Goal: Task Accomplishment & Management: Use online tool/utility

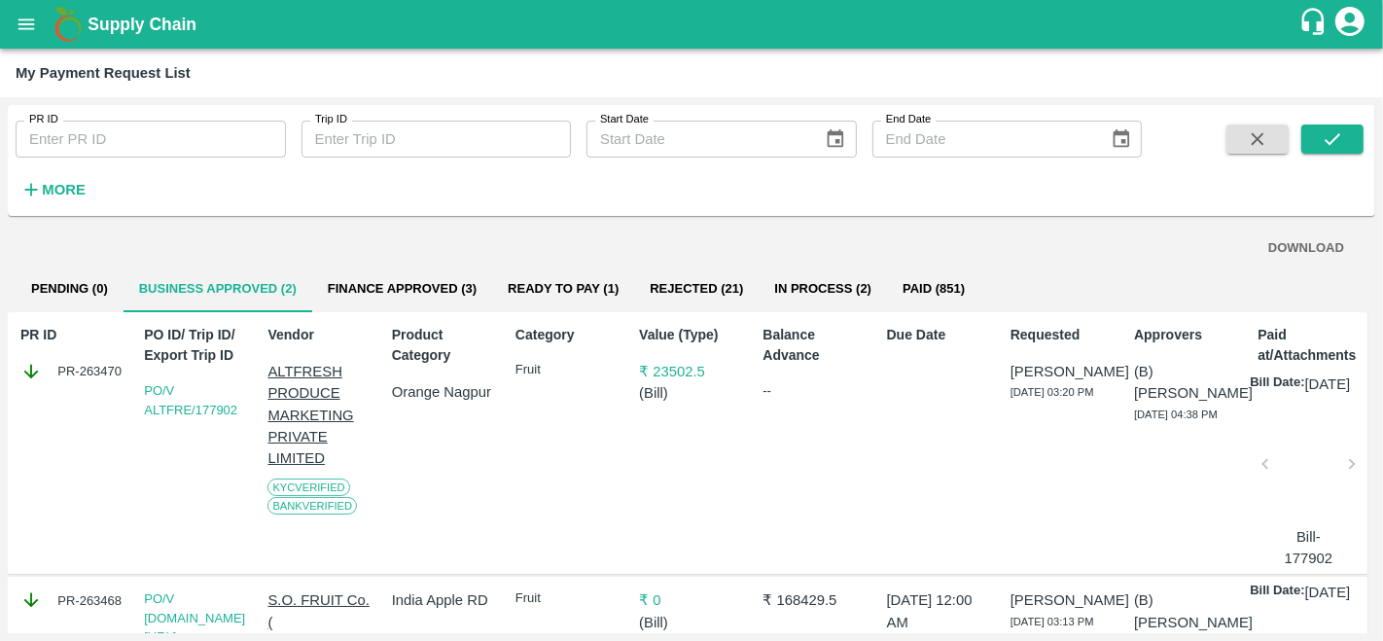
click at [20, 14] on icon "open drawer" at bounding box center [26, 24] width 21 height 21
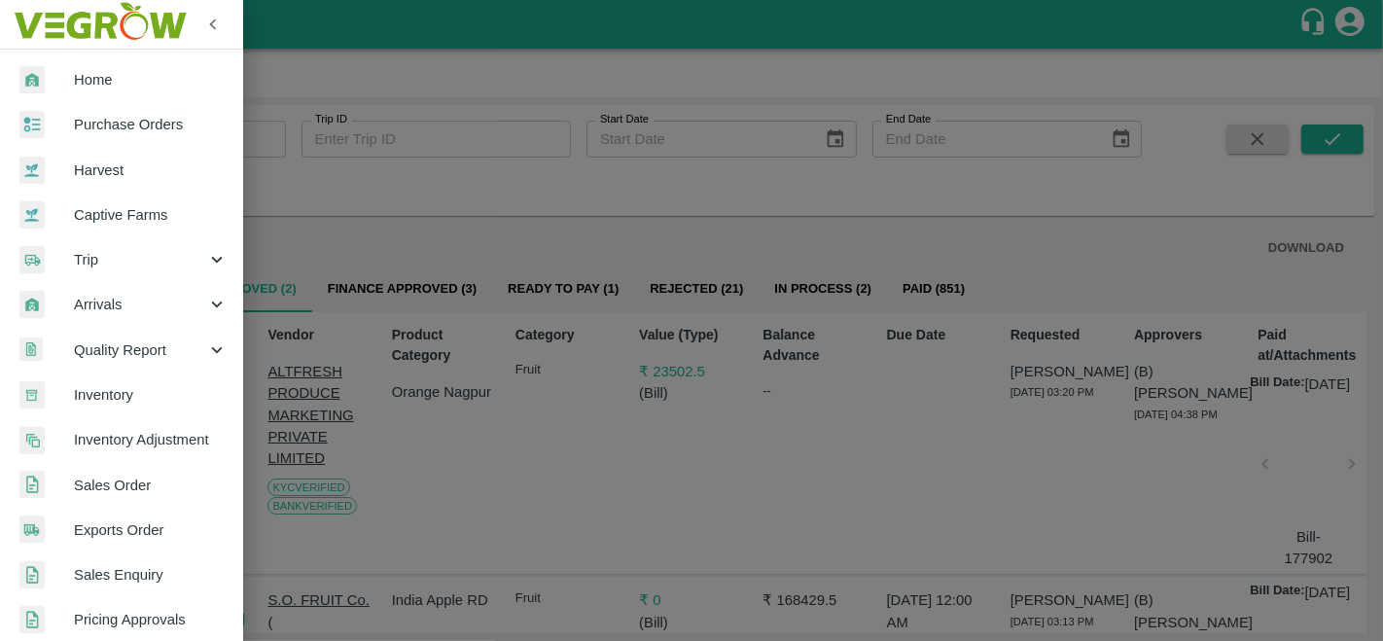
click at [127, 263] on span "Trip" at bounding box center [140, 259] width 132 height 21
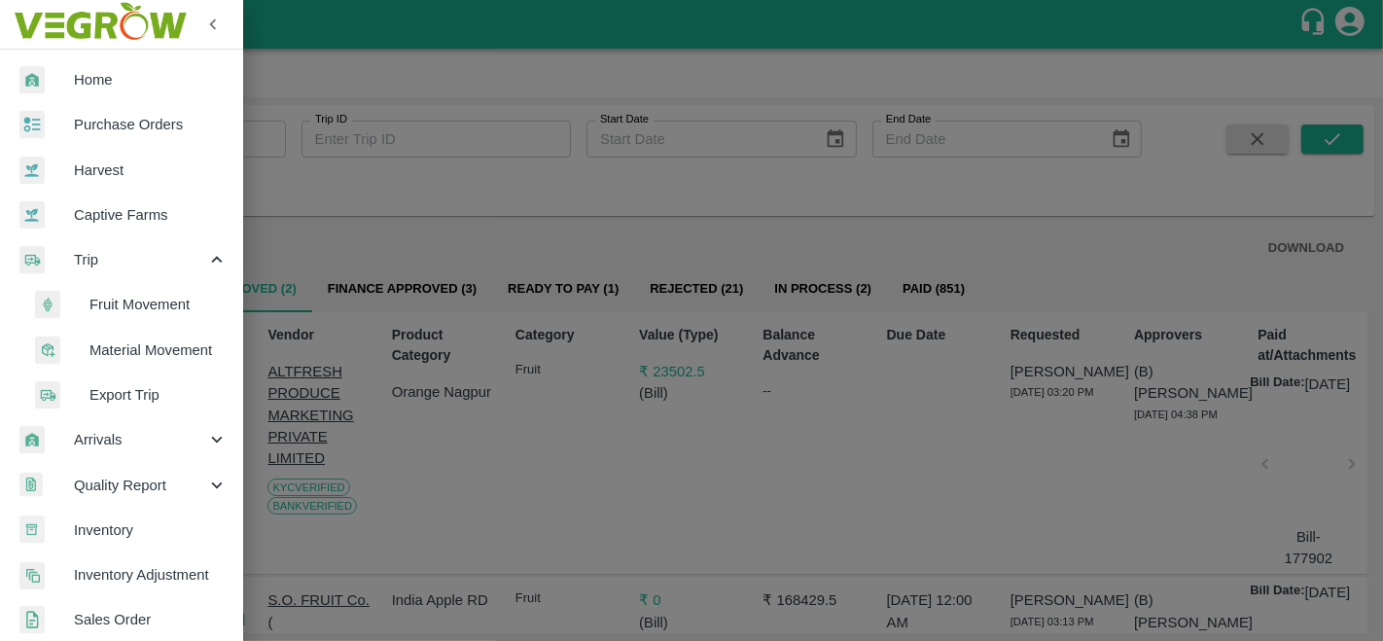
click at [134, 309] on span "Fruit Movement" at bounding box center [158, 304] width 138 height 21
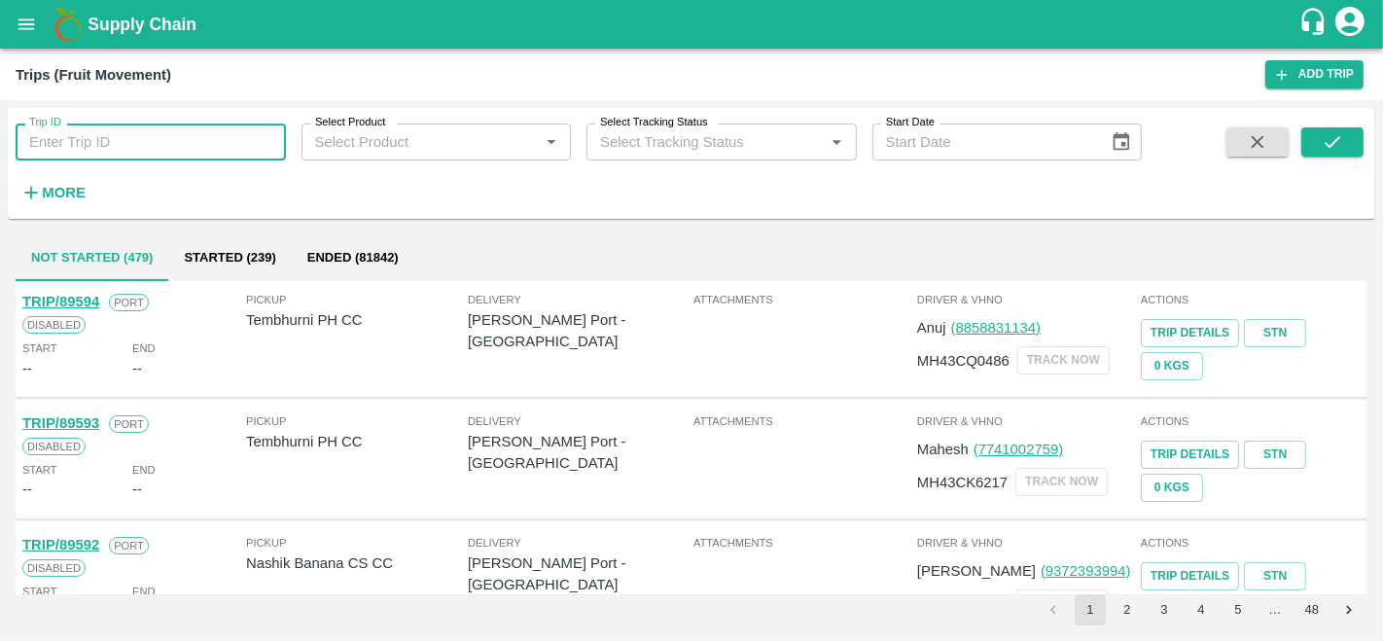
click at [96, 151] on input "Trip ID" at bounding box center [151, 141] width 270 height 37
type input "V"
paste input "text"
click at [1293, 132] on span at bounding box center [1257, 167] width 78 height 80
click at [1313, 135] on button "submit" at bounding box center [1332, 141] width 62 height 29
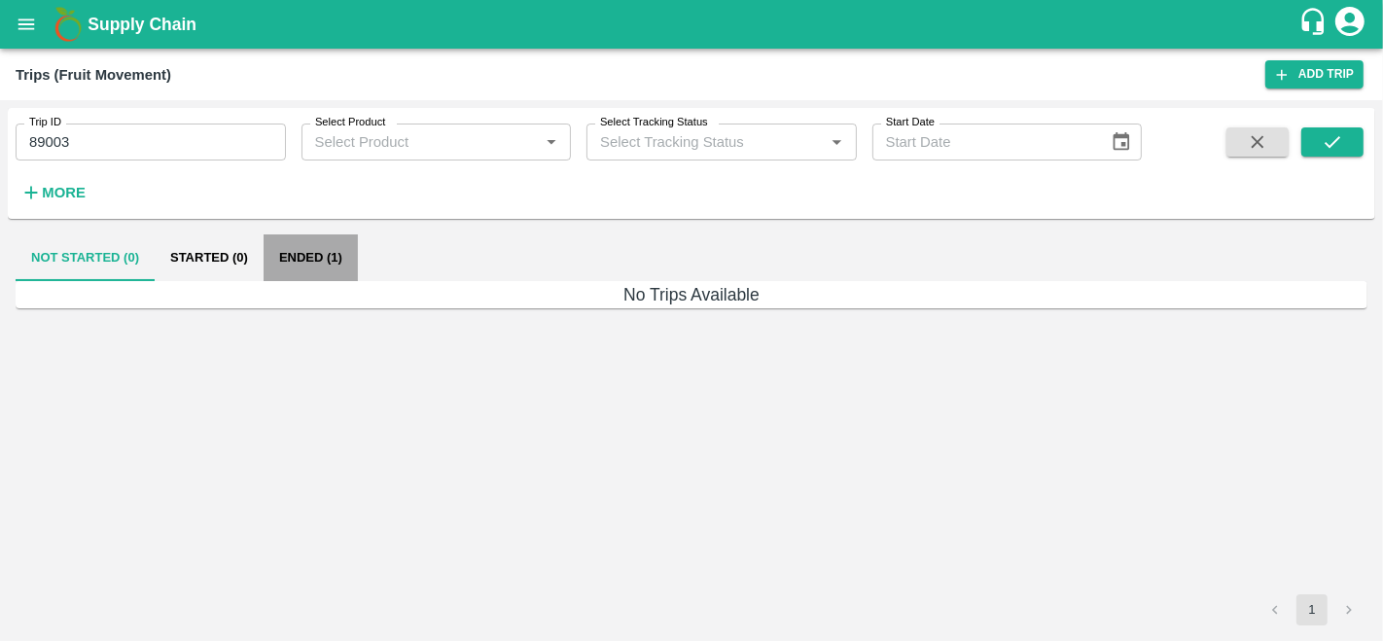
click at [325, 264] on button "Ended (1)" at bounding box center [310, 257] width 94 height 47
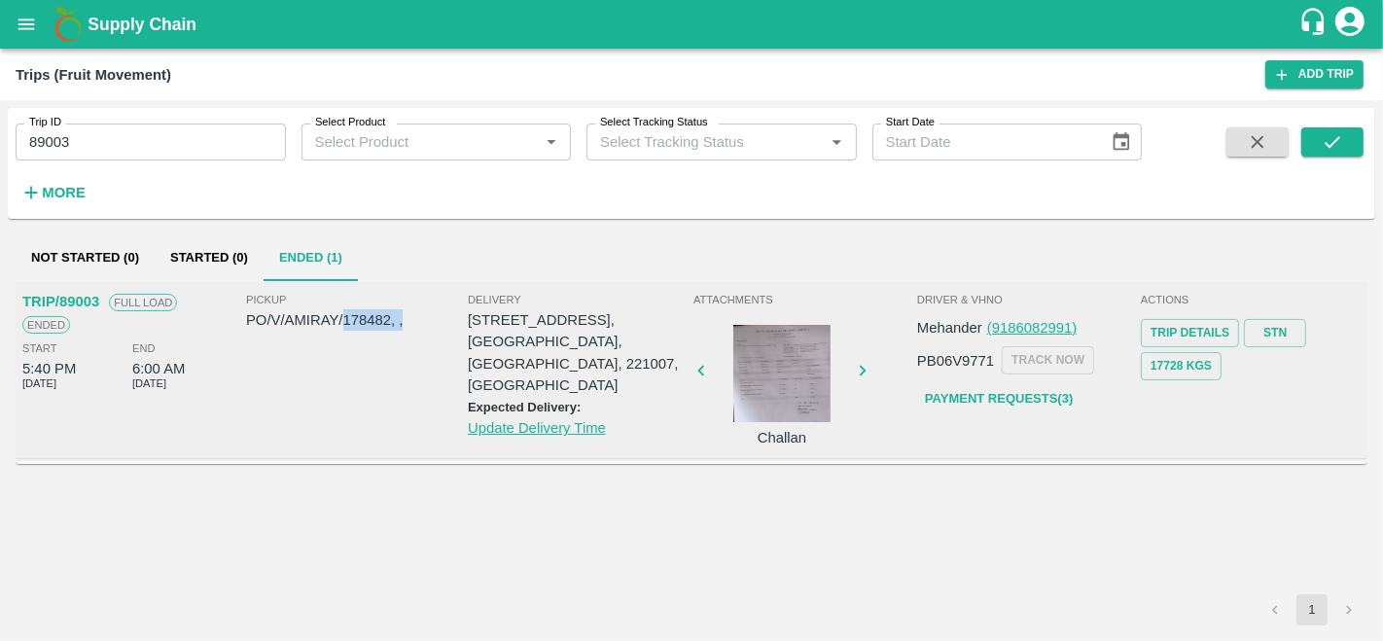
drag, startPoint x: 341, startPoint y: 321, endPoint x: 409, endPoint y: 315, distance: 68.3
click at [409, 315] on p "PO/V/AMIRAY/178482, ," at bounding box center [357, 319] width 222 height 21
click at [367, 367] on div "Pickup PO/V/AMIRAY/178482, ," at bounding box center [357, 367] width 222 height 153
click at [380, 312] on p "PO/V/AMIRAY/178482, ," at bounding box center [357, 319] width 222 height 21
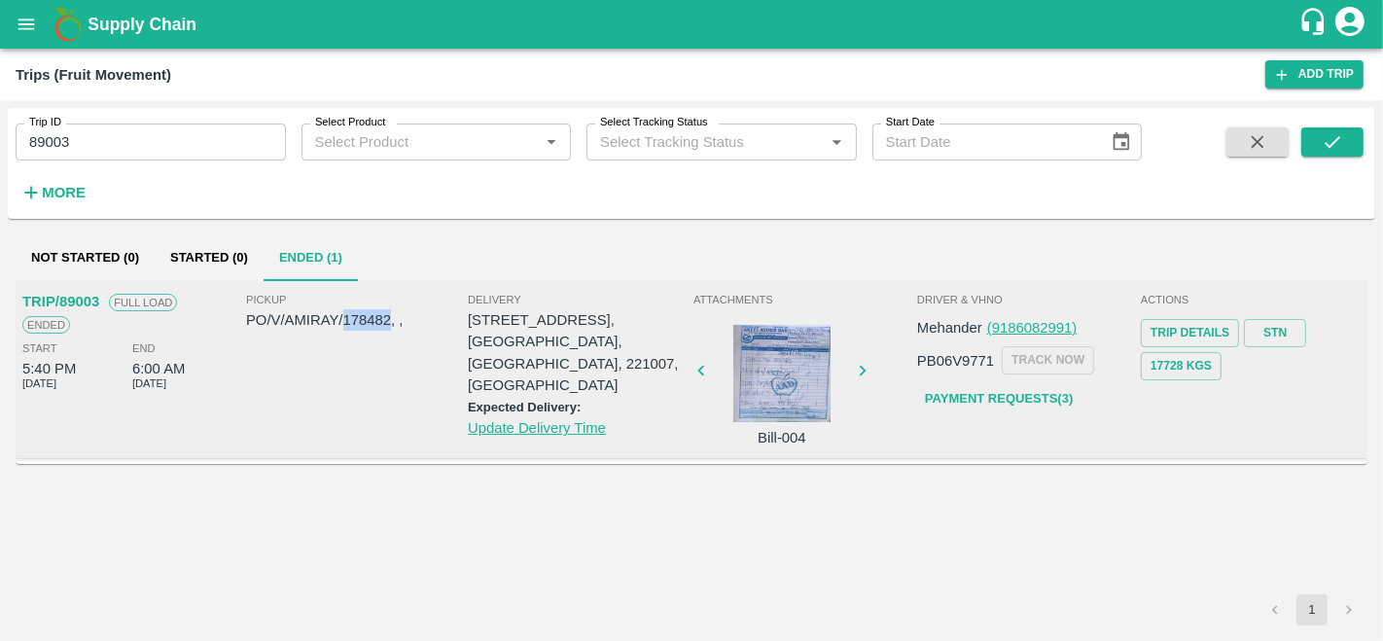
copy p "178482"
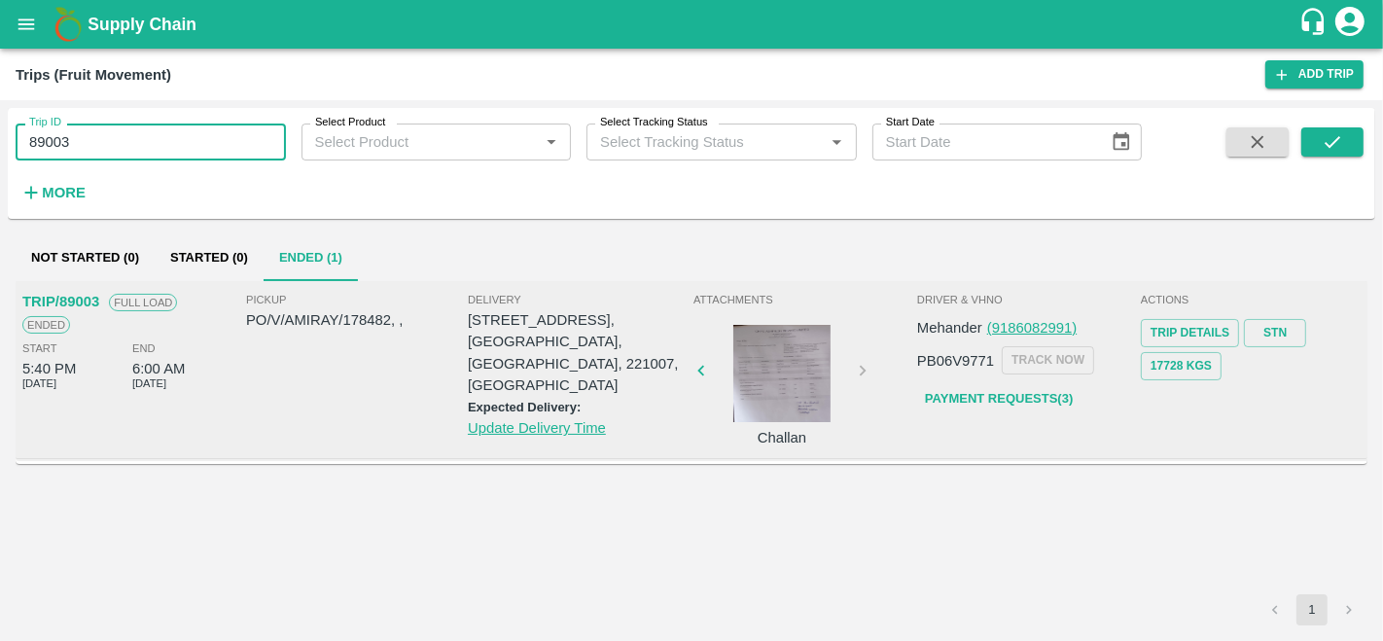
drag, startPoint x: 78, startPoint y: 144, endPoint x: 38, endPoint y: 146, distance: 39.9
click at [38, 146] on input "89003" at bounding box center [151, 141] width 270 height 37
type input "88638"
click at [1357, 144] on button "submit" at bounding box center [1332, 141] width 62 height 29
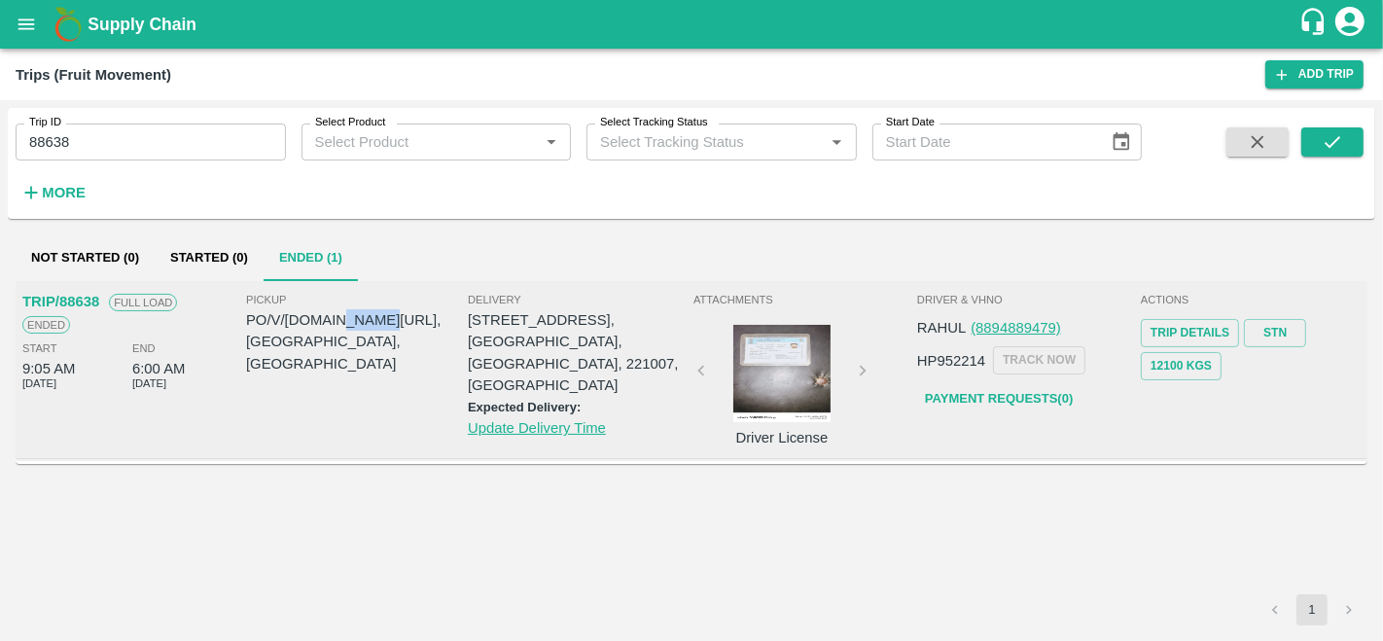
drag, startPoint x: 337, startPoint y: 318, endPoint x: 380, endPoint y: 320, distance: 42.8
click at [380, 320] on p "PO/V/S.O.FR/177544, Shimla, Himachal Pradesh" at bounding box center [357, 341] width 222 height 65
copy p "177544"
click at [41, 21] on button "open drawer" at bounding box center [26, 24] width 45 height 45
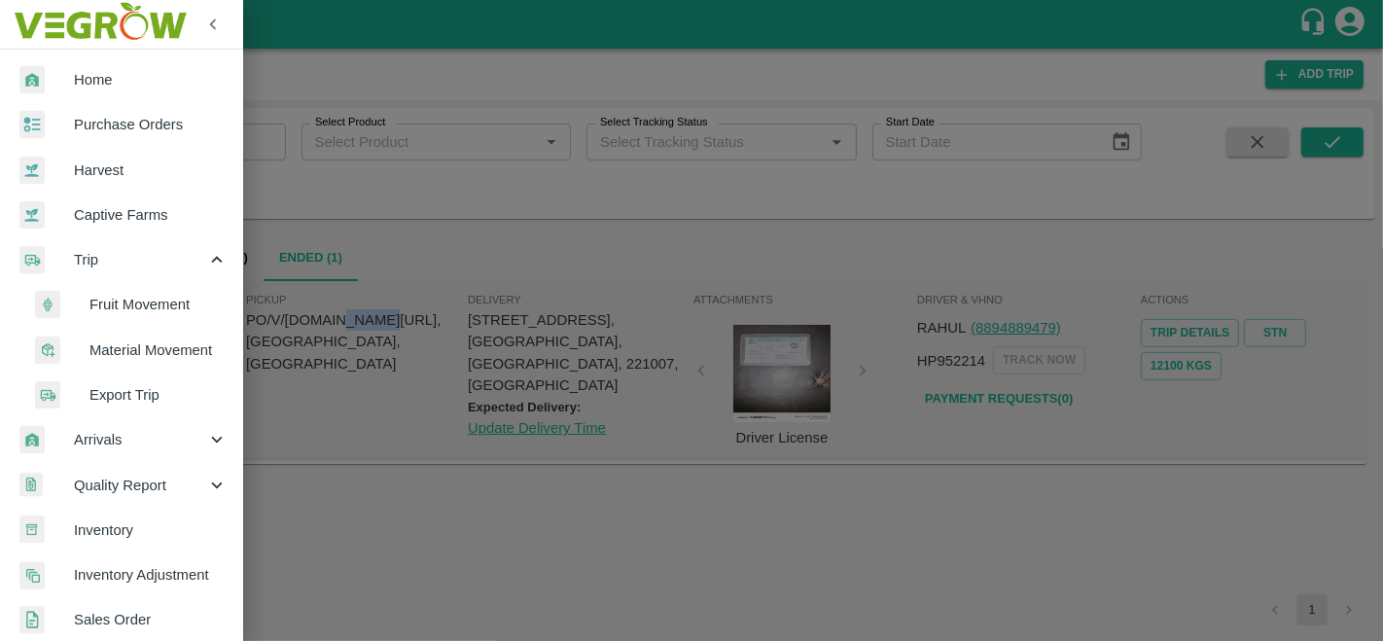
click at [134, 127] on span "Purchase Orders" at bounding box center [151, 124] width 154 height 21
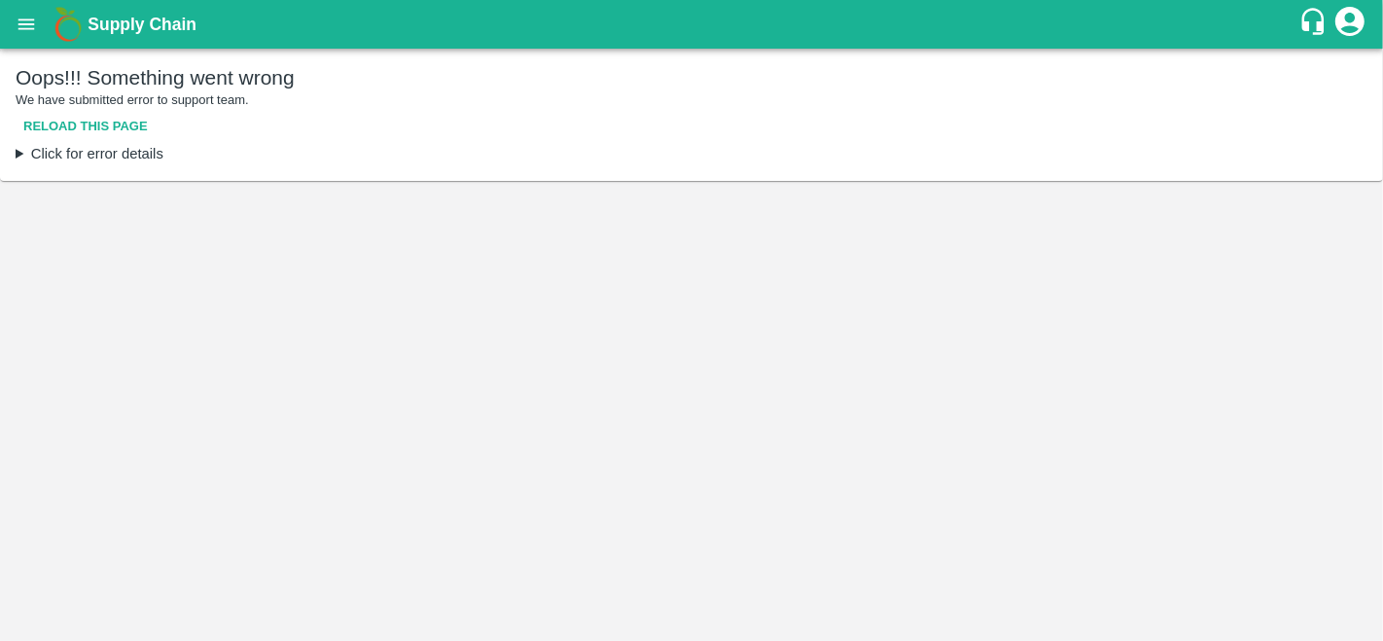
click at [66, 128] on button "Reload this page" at bounding box center [86, 127] width 140 height 34
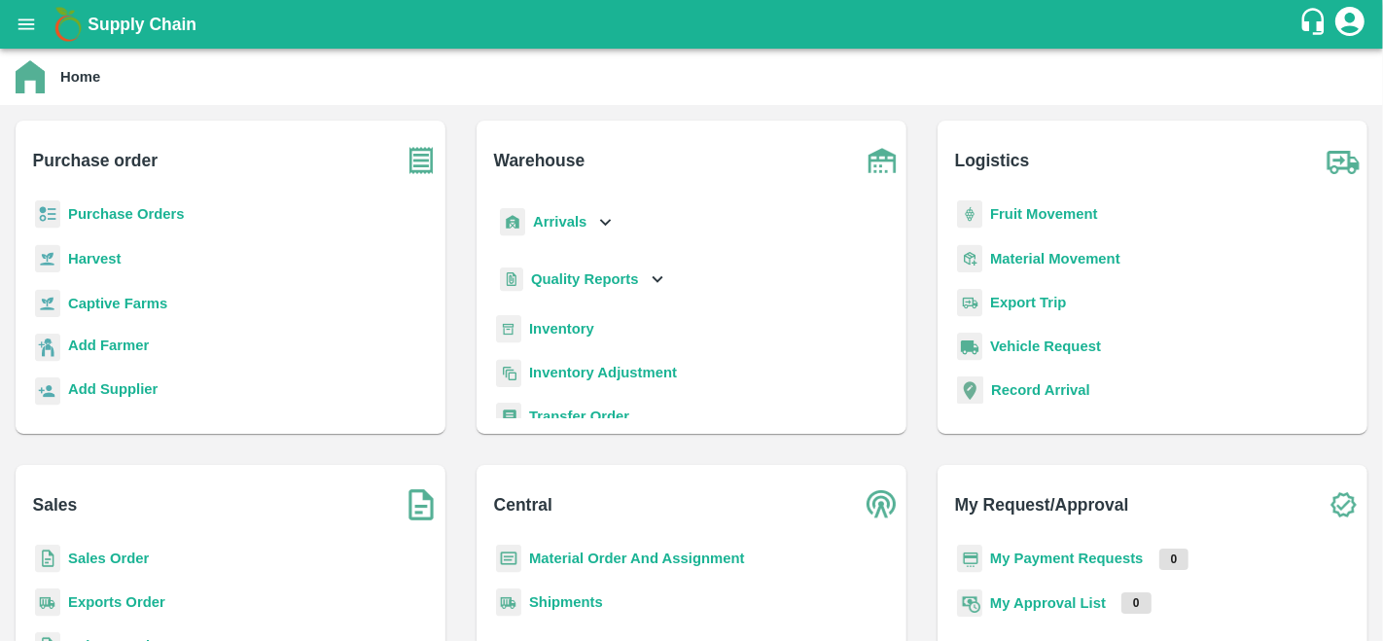
click at [122, 225] on p "Purchase Orders" at bounding box center [126, 213] width 117 height 21
click at [142, 207] on b "Purchase Orders" at bounding box center [126, 214] width 117 height 16
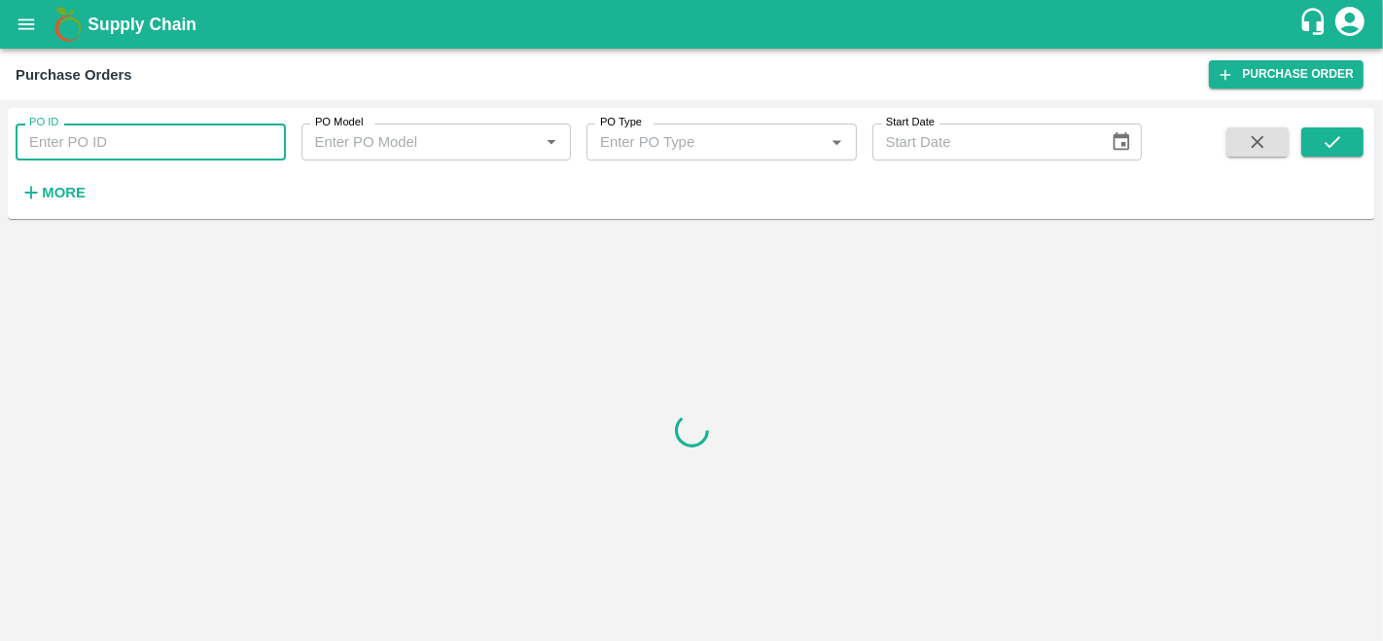
click at [82, 158] on input "PO ID" at bounding box center [151, 141] width 270 height 37
paste input "178482"
type input "178482"
click at [1348, 143] on button "submit" at bounding box center [1332, 141] width 62 height 29
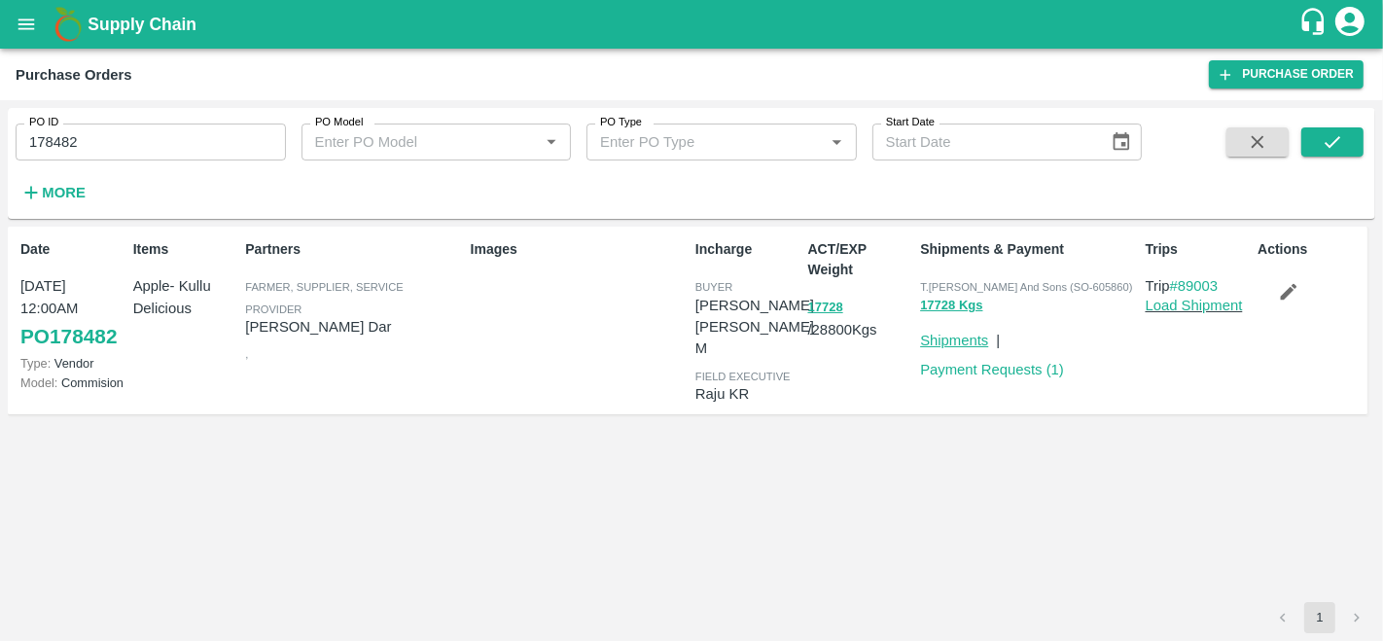
click at [937, 342] on link "Shipments" at bounding box center [954, 341] width 68 height 16
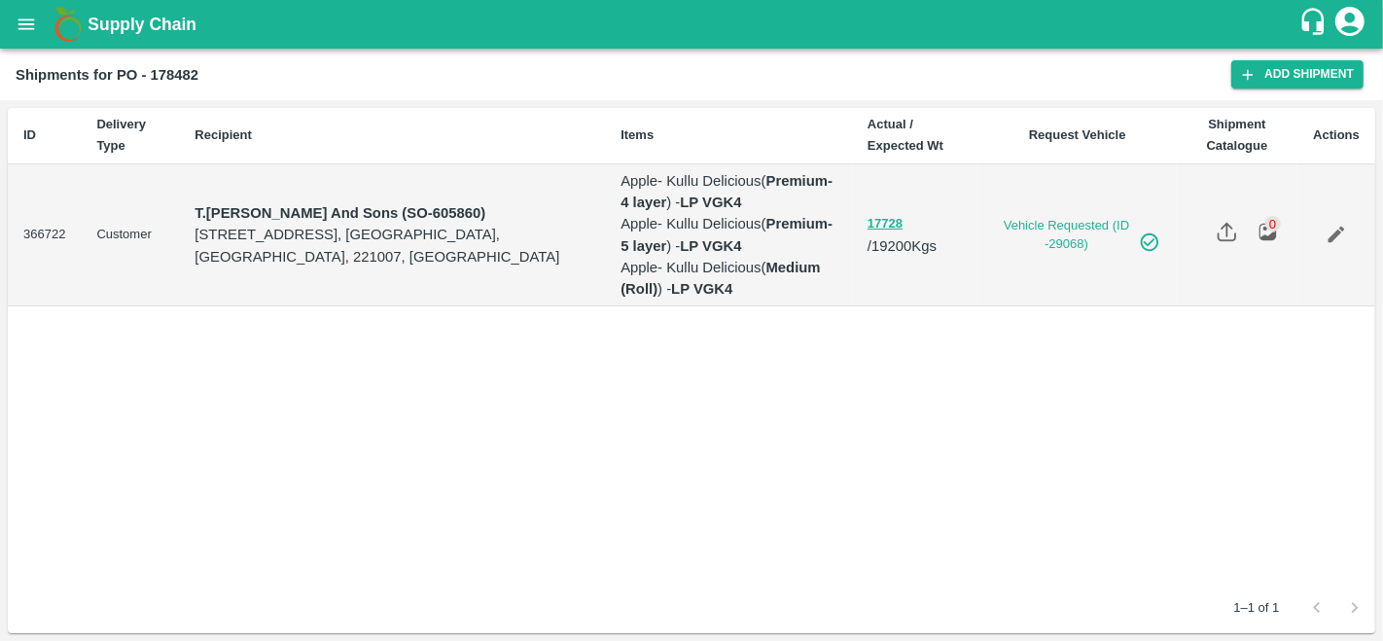
click at [30, 37] on button "open drawer" at bounding box center [26, 24] width 45 height 45
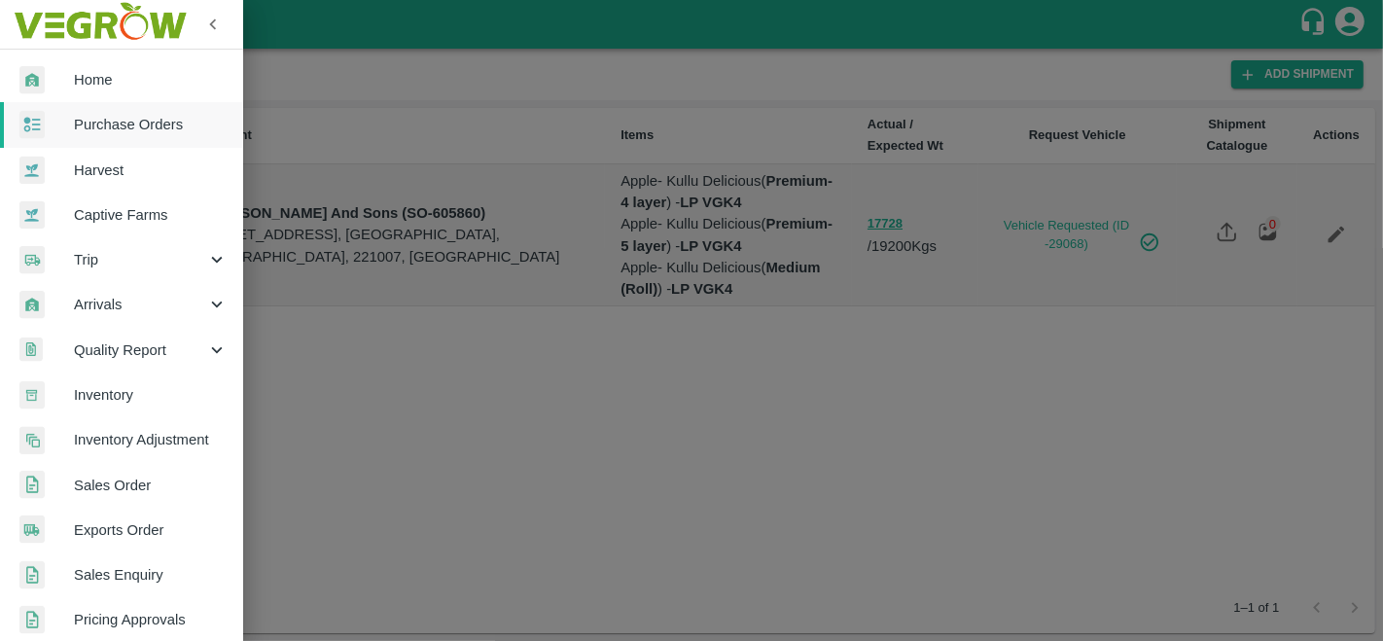
click at [99, 126] on span "Purchase Orders" at bounding box center [151, 124] width 154 height 21
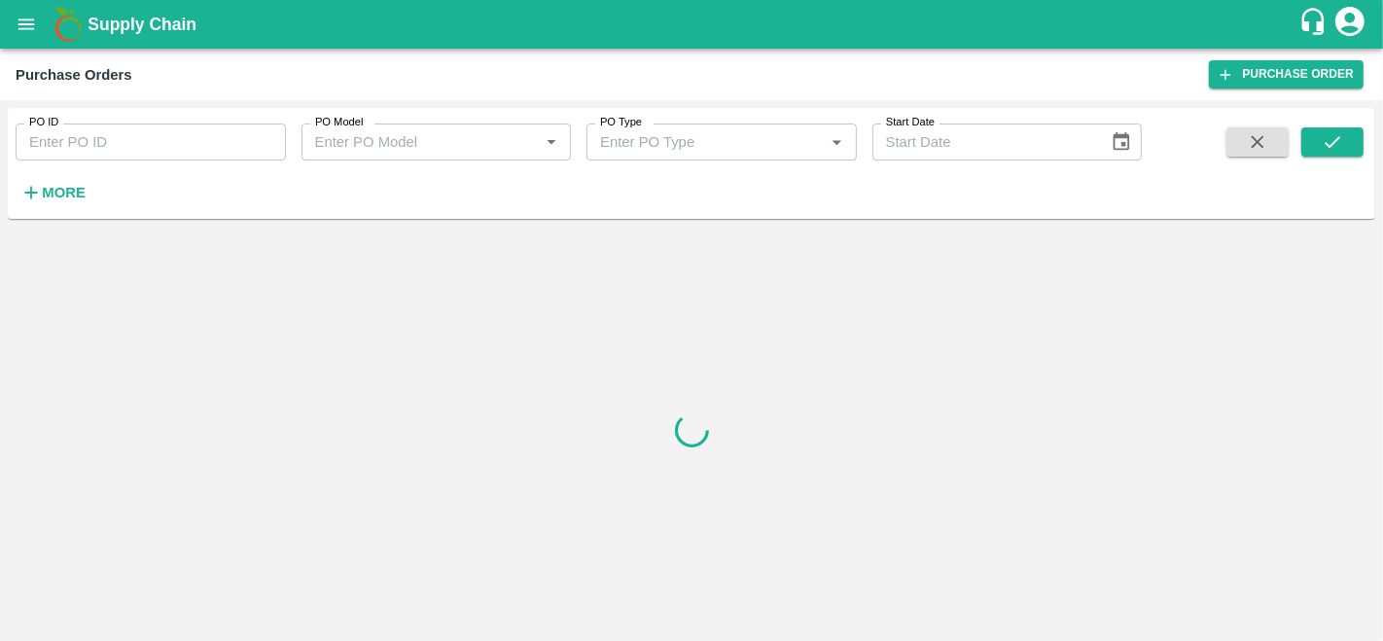
click at [67, 128] on input "PO ID" at bounding box center [151, 141] width 270 height 37
paste input "177544"
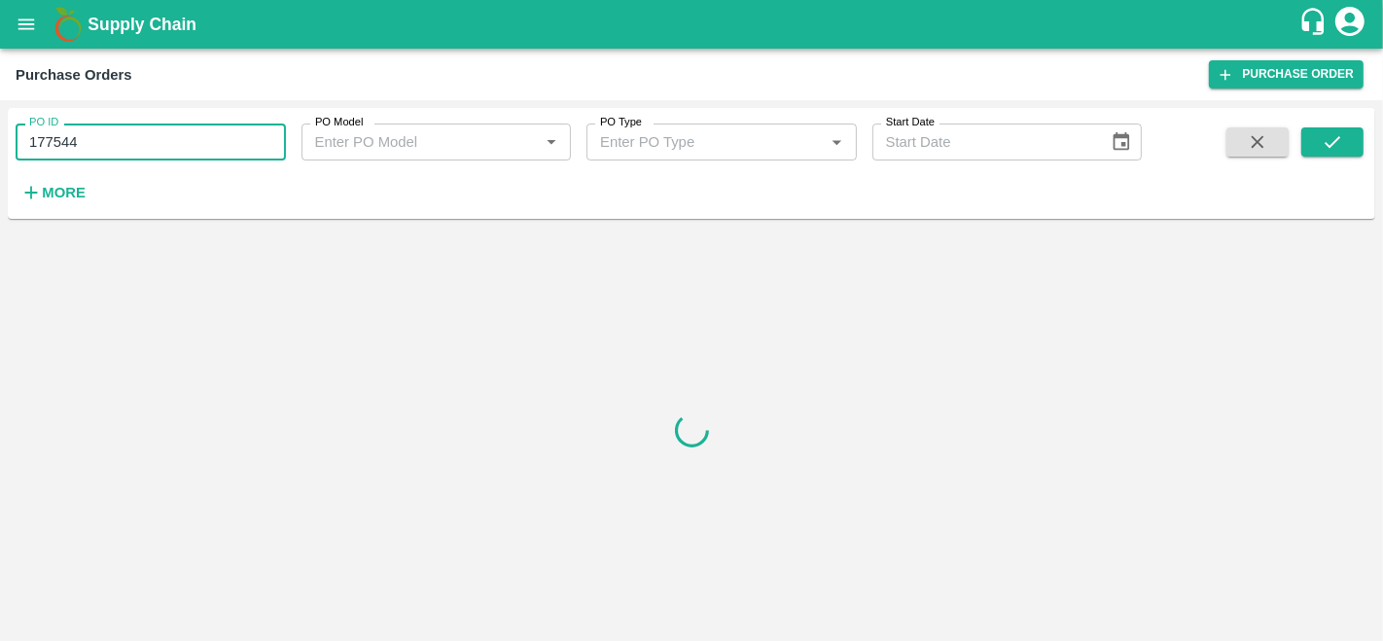
type input "177544"
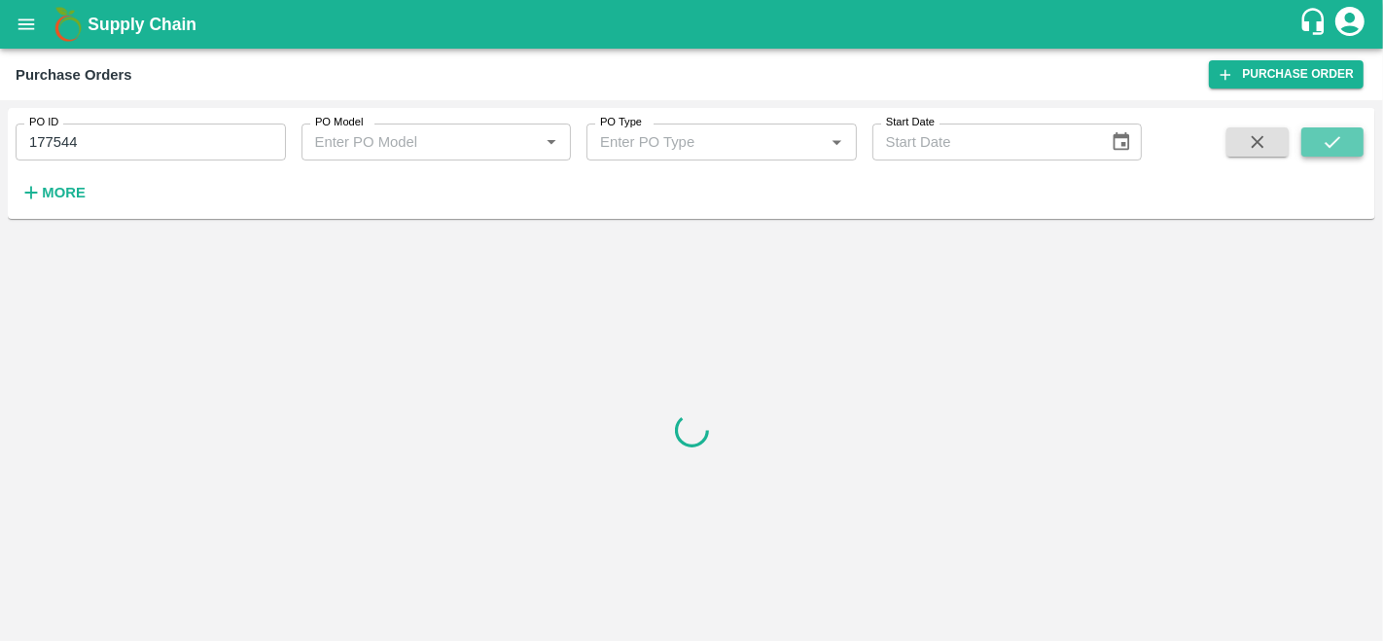
click at [1336, 144] on icon "submit" at bounding box center [1331, 141] width 21 height 21
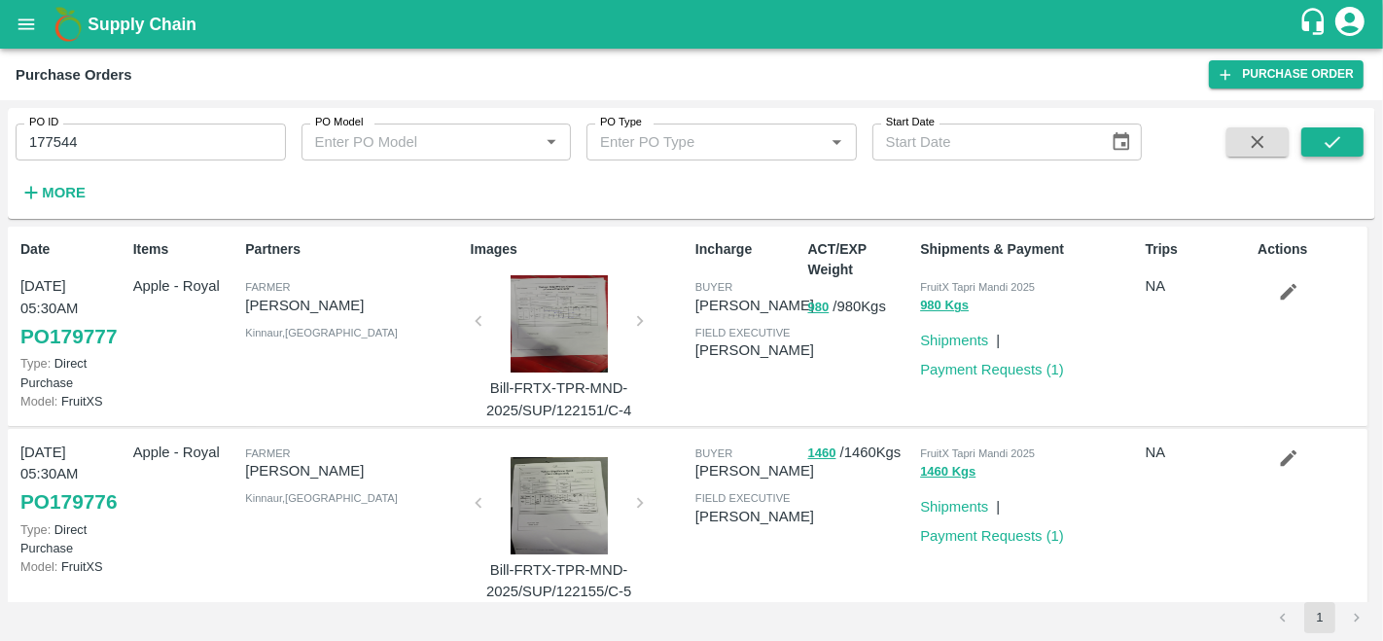
click at [1317, 136] on button "submit" at bounding box center [1332, 141] width 62 height 29
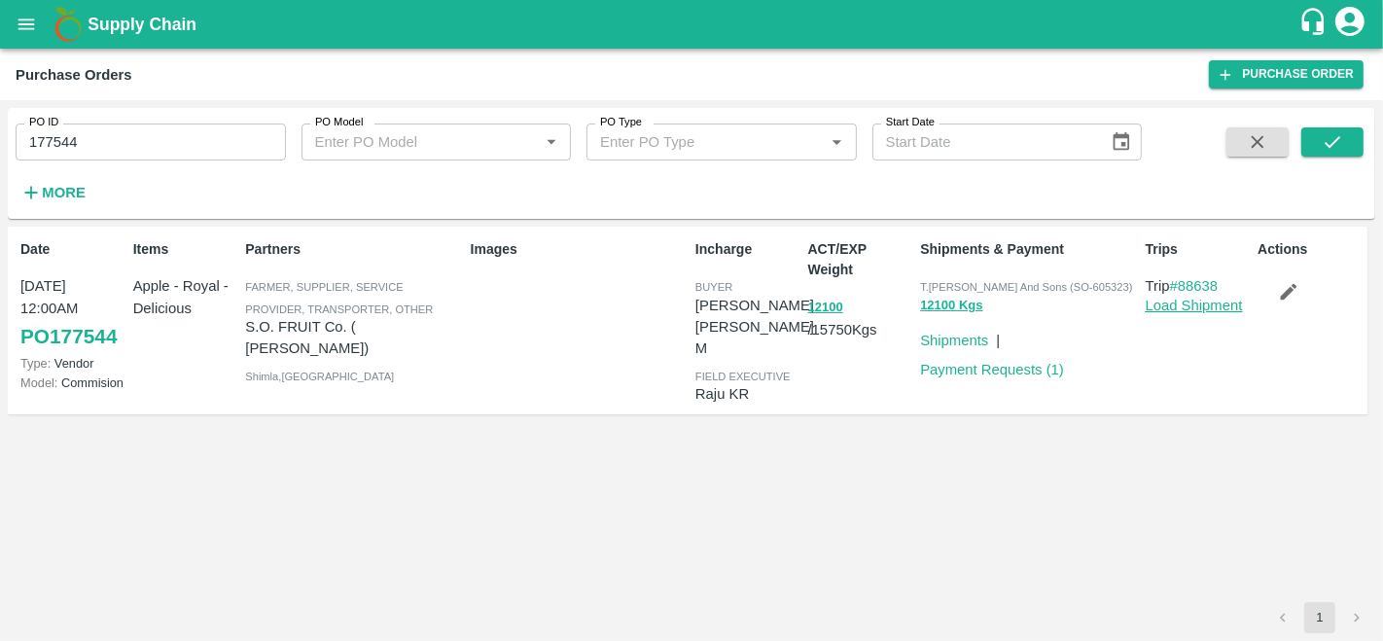
click at [1196, 303] on link "Load Shipment" at bounding box center [1193, 306] width 97 height 16
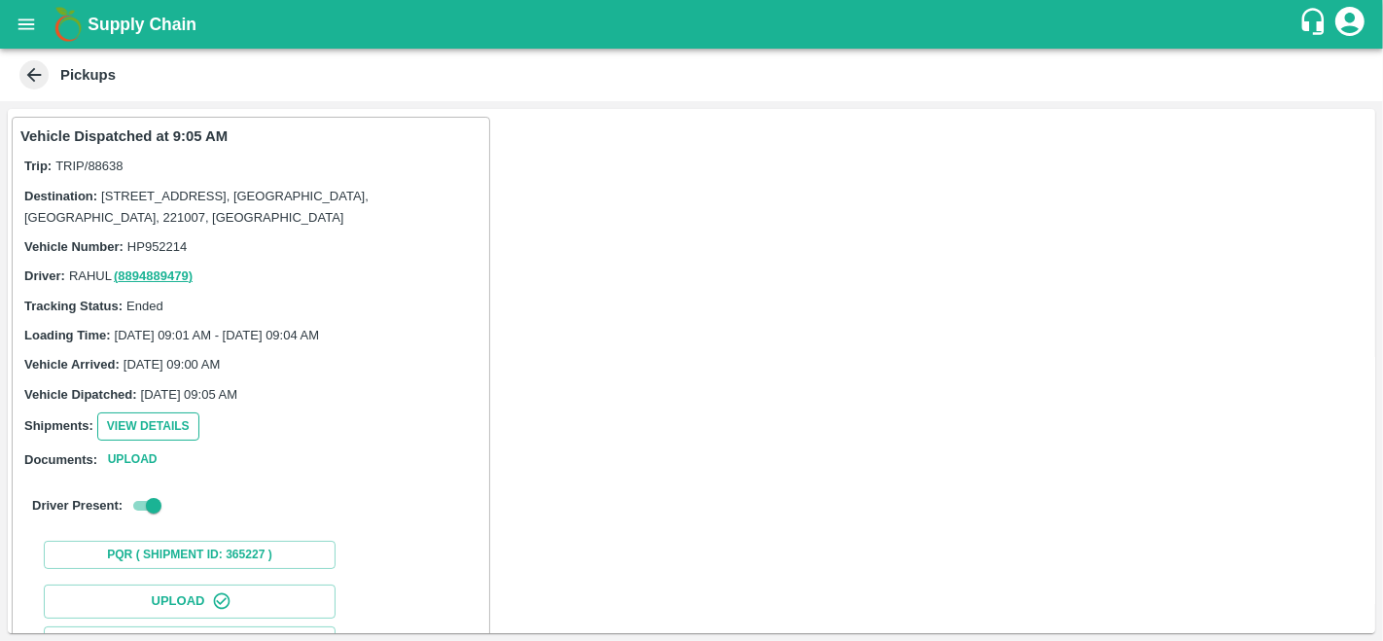
click at [158, 420] on button "View Details" at bounding box center [148, 426] width 102 height 28
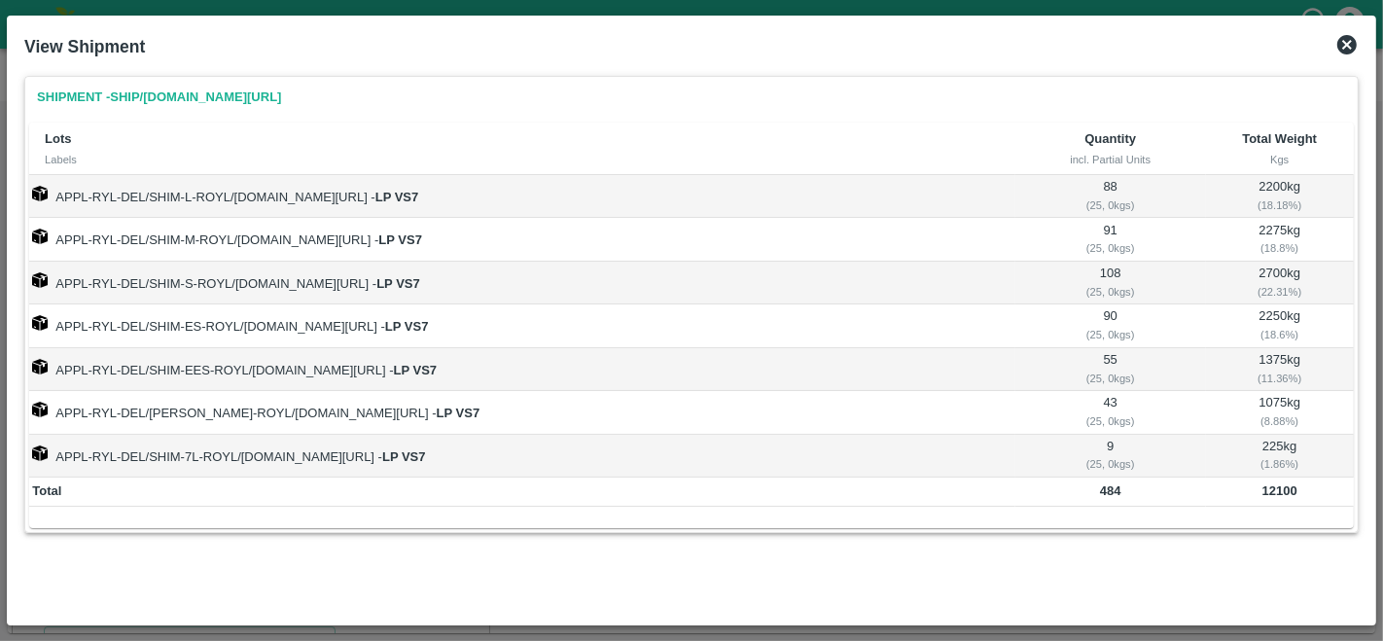
click at [1344, 50] on icon at bounding box center [1346, 44] width 19 height 19
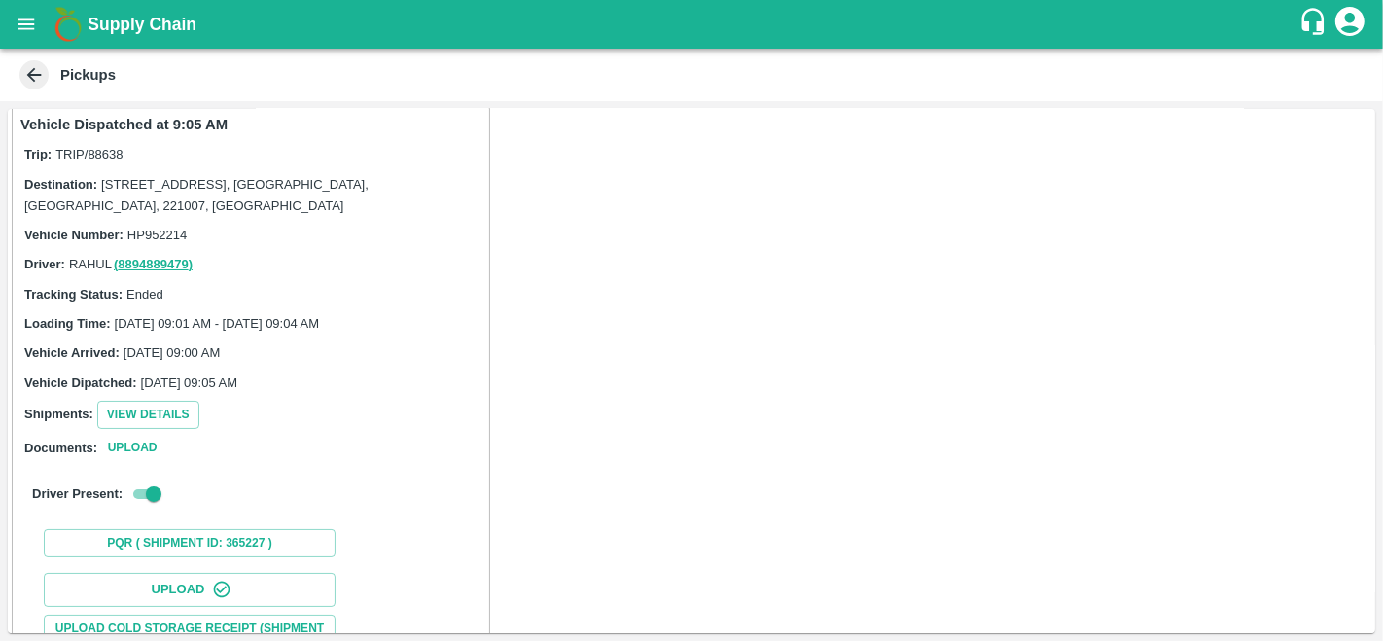
scroll to position [11, 0]
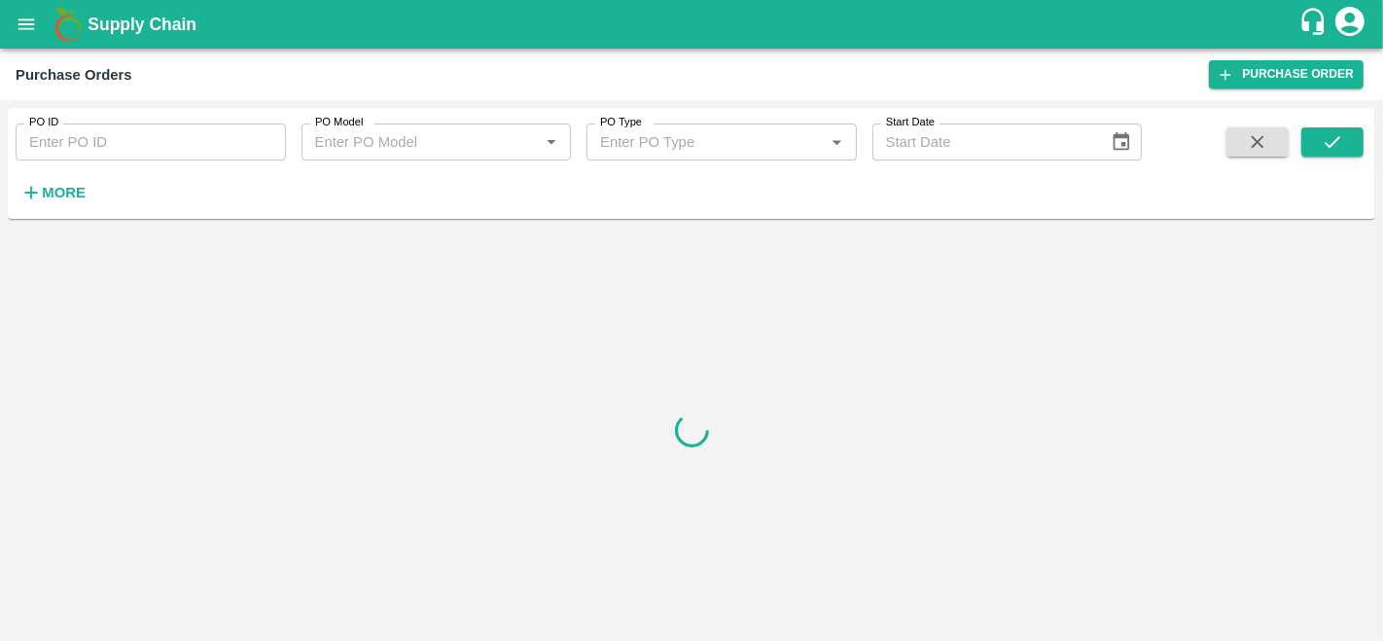
click at [56, 185] on strong "More" at bounding box center [64, 193] width 44 height 16
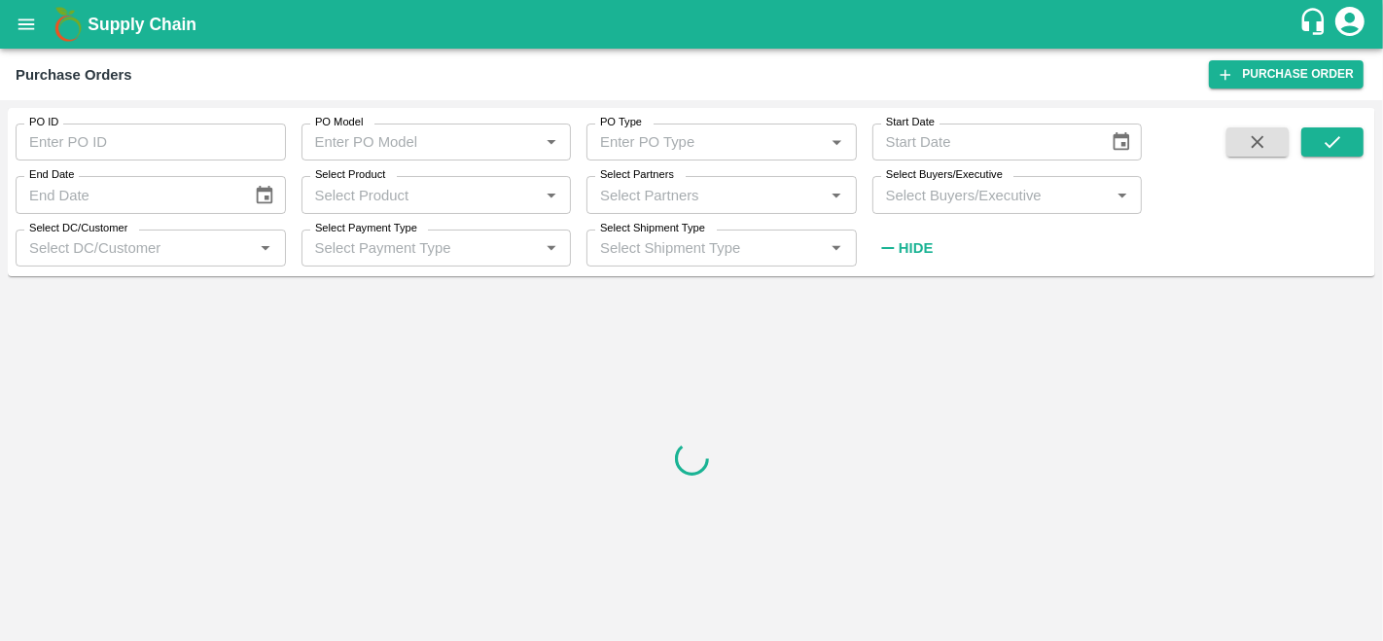
click at [691, 200] on input "Select Partners" at bounding box center [705, 194] width 227 height 25
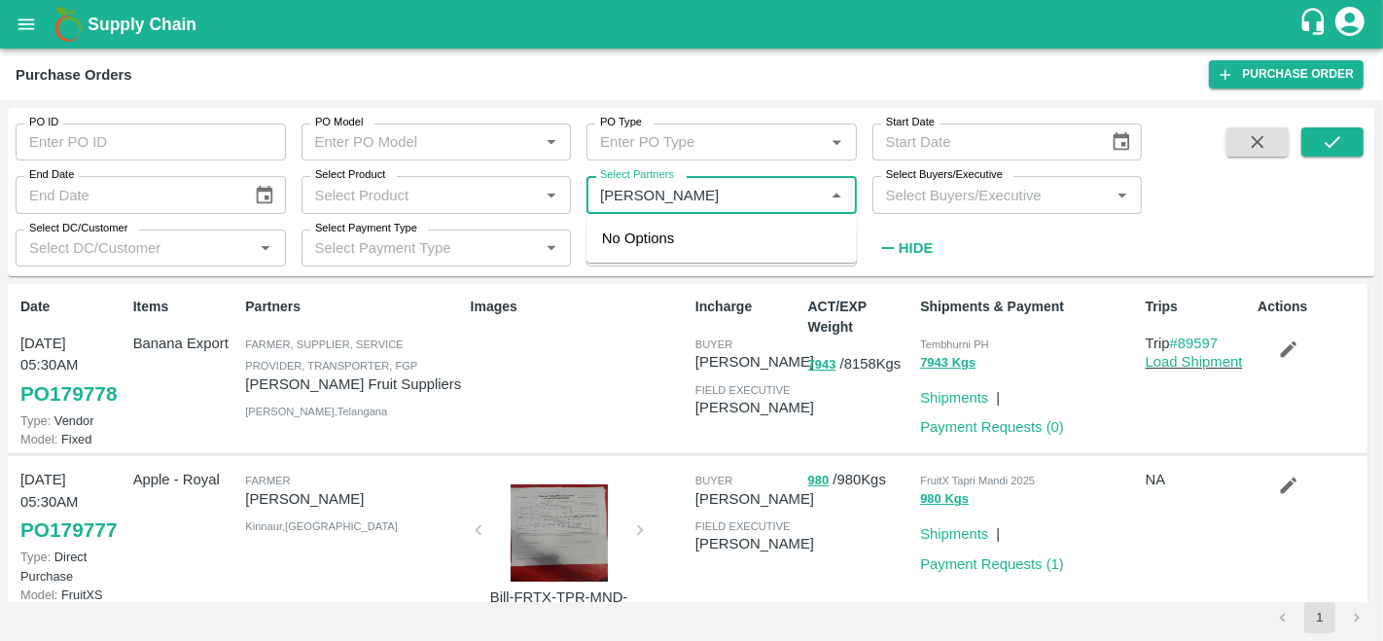
type input "[PERSON_NAME]"
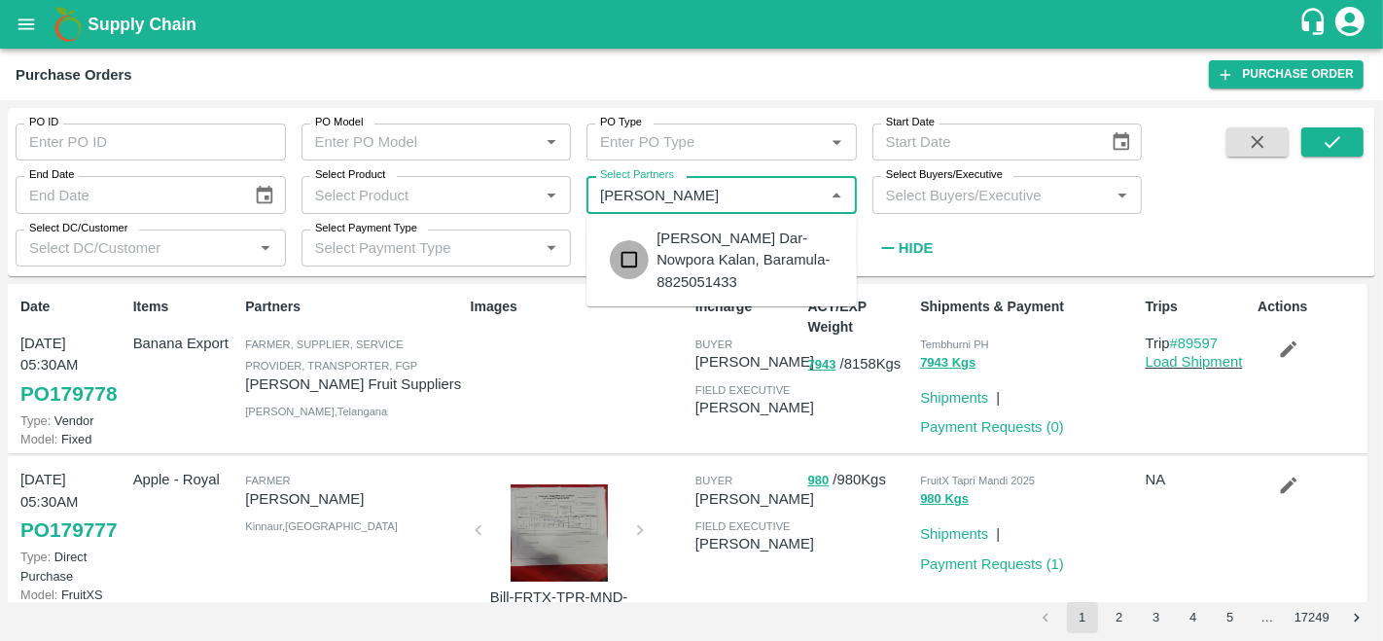
click at [630, 254] on input "checkbox" at bounding box center [629, 259] width 39 height 39
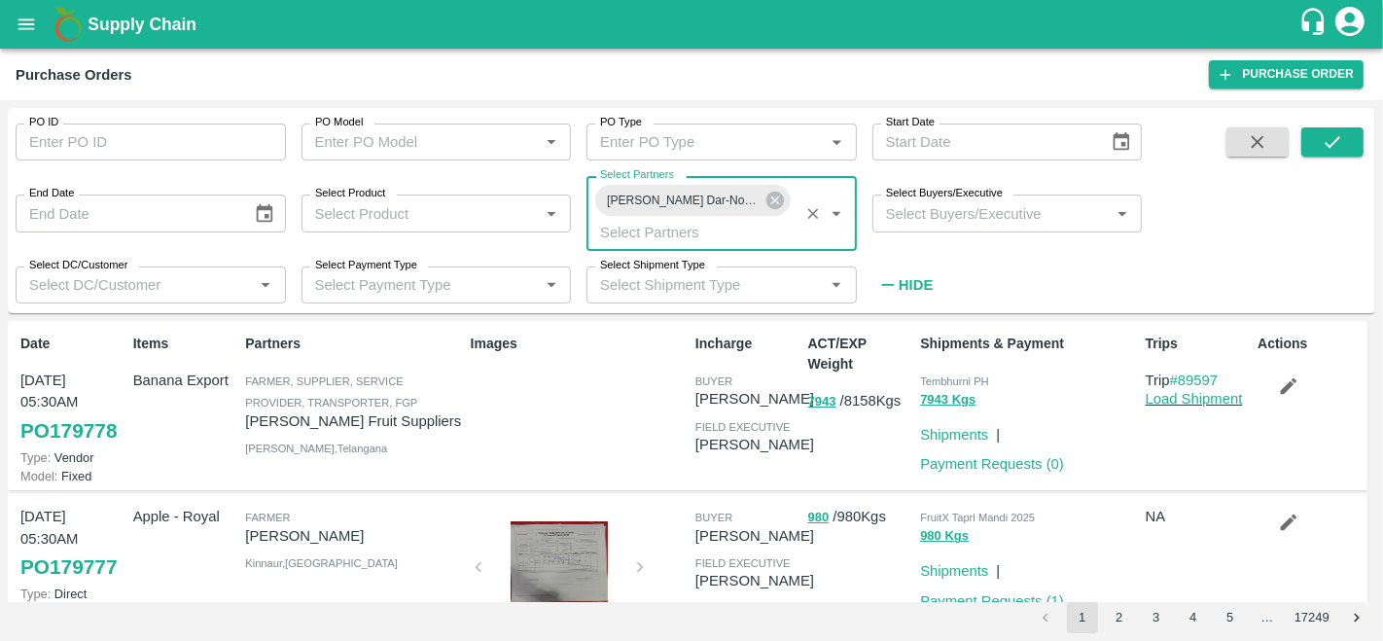
click at [908, 219] on input "Select Buyers/Executive" at bounding box center [991, 212] width 227 height 25
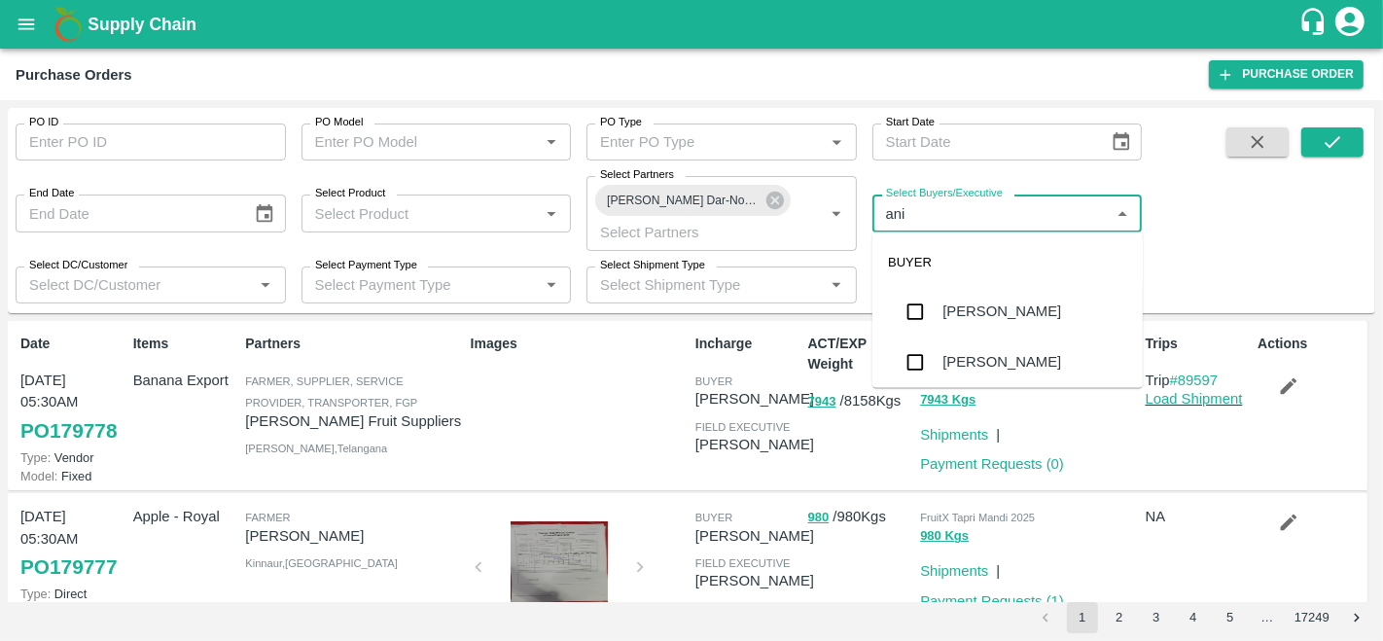
type input "anil"
click at [950, 301] on div "[PERSON_NAME]" at bounding box center [1001, 311] width 119 height 21
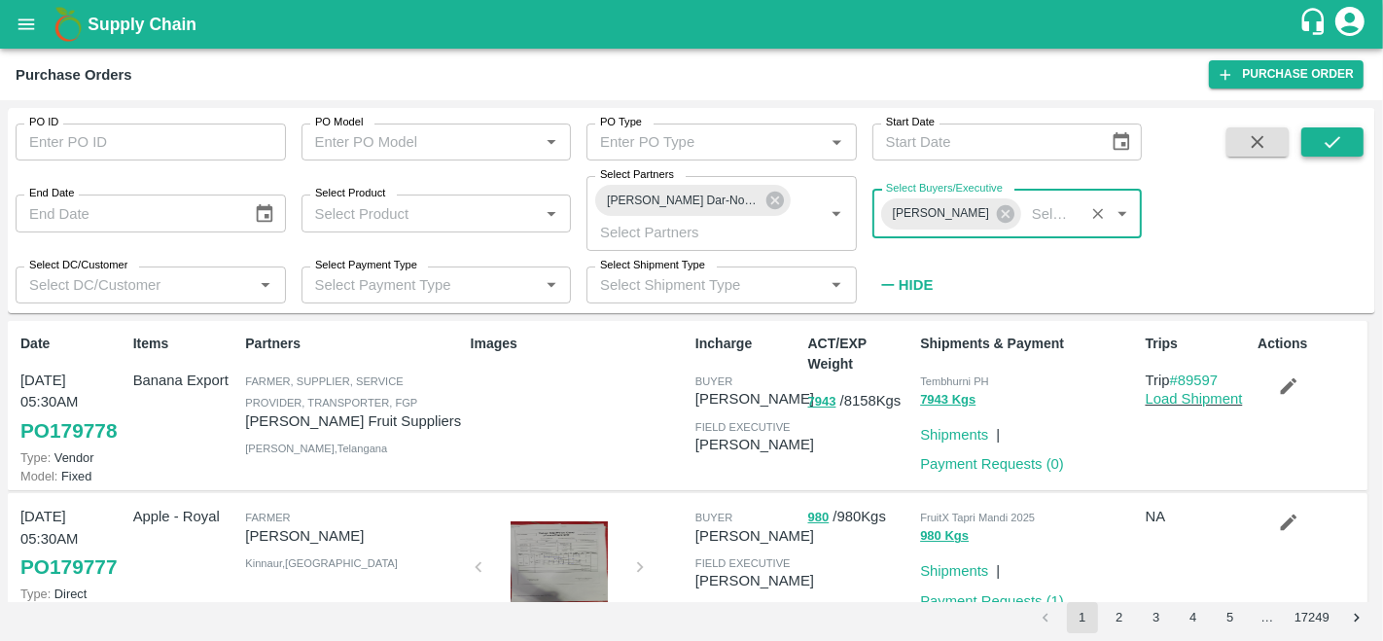
click at [1330, 131] on icon "submit" at bounding box center [1331, 141] width 21 height 21
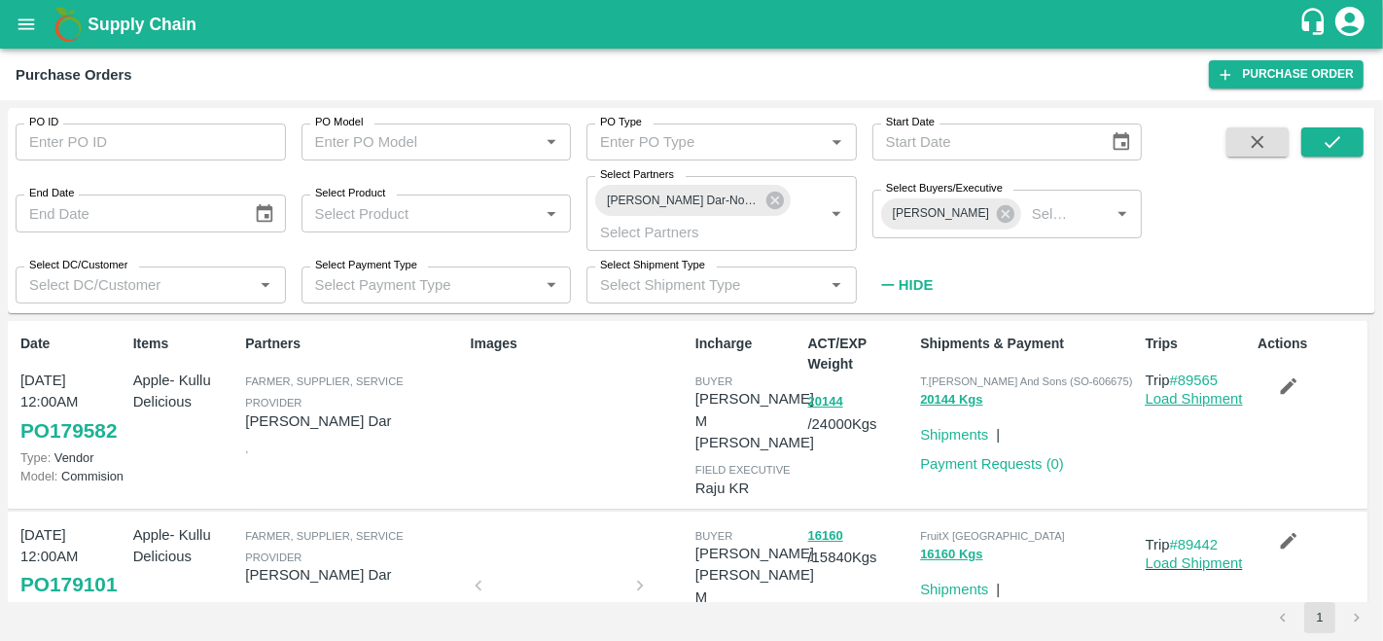
click at [1169, 399] on link "Load Shipment" at bounding box center [1193, 399] width 97 height 16
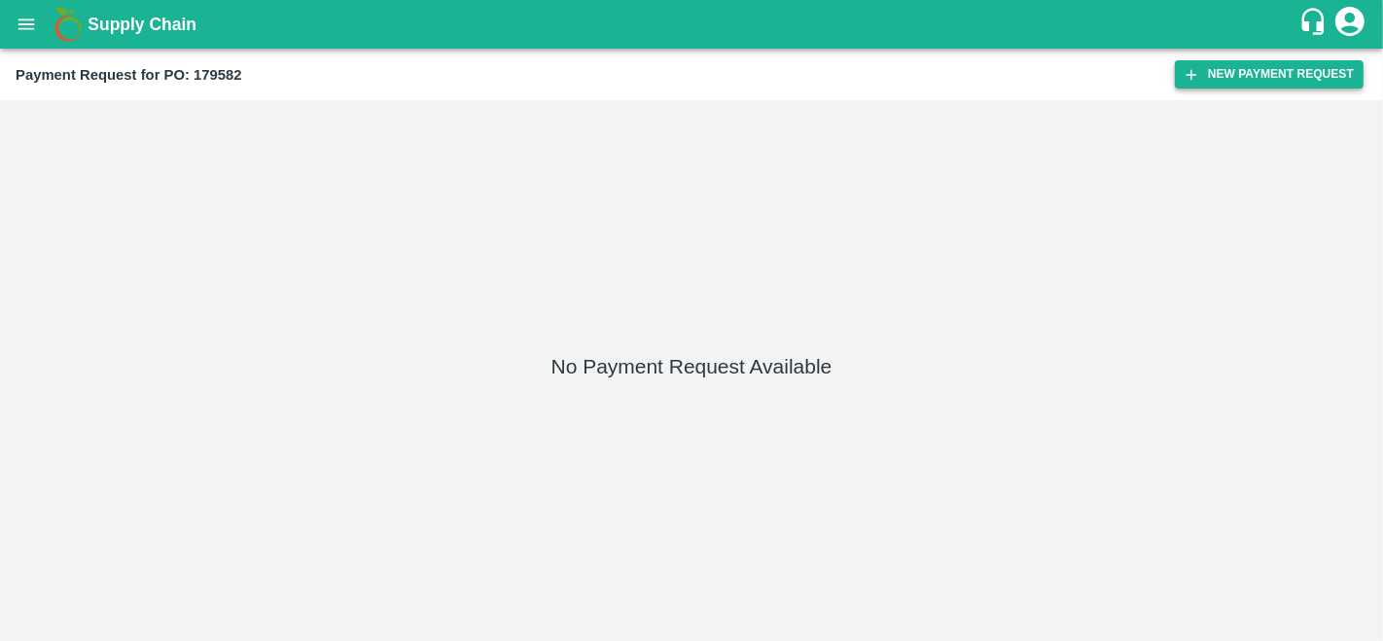
click at [1222, 73] on button "New Payment Request" at bounding box center [1269, 74] width 189 height 28
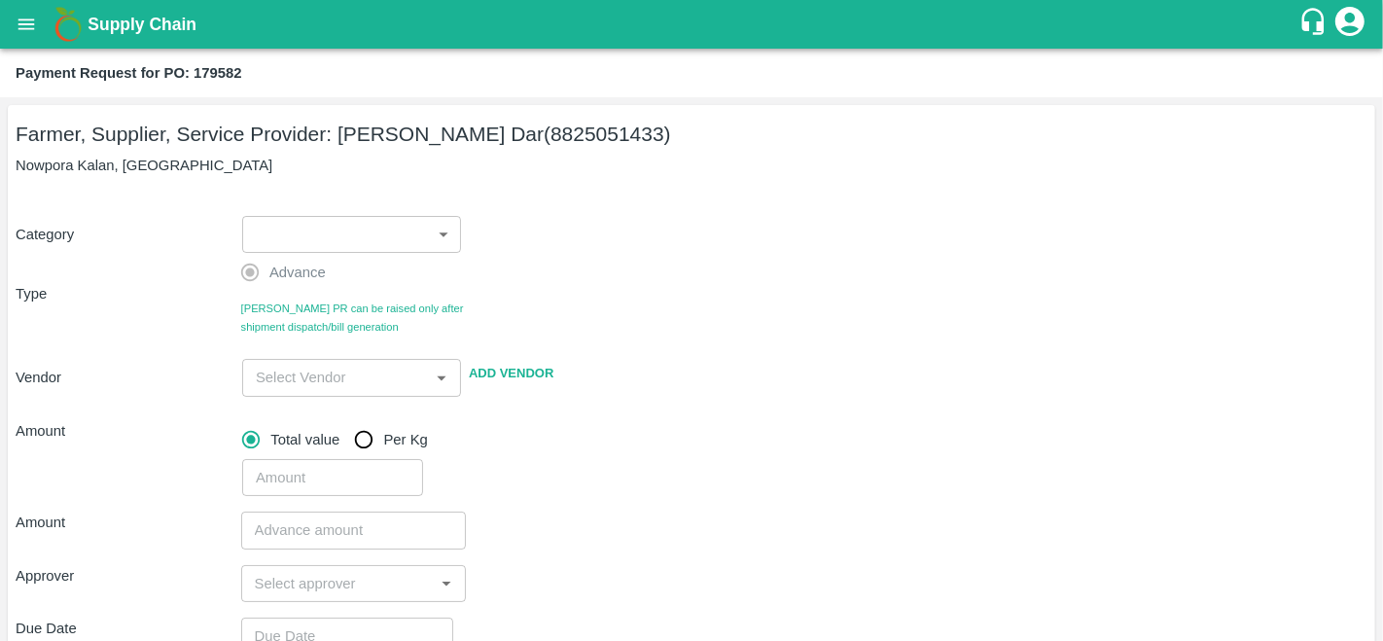
click at [303, 226] on body "Supply Chain Payment Request for PO: 179582 Farmer, Supplier, Service Provider:…" at bounding box center [691, 320] width 1383 height 641
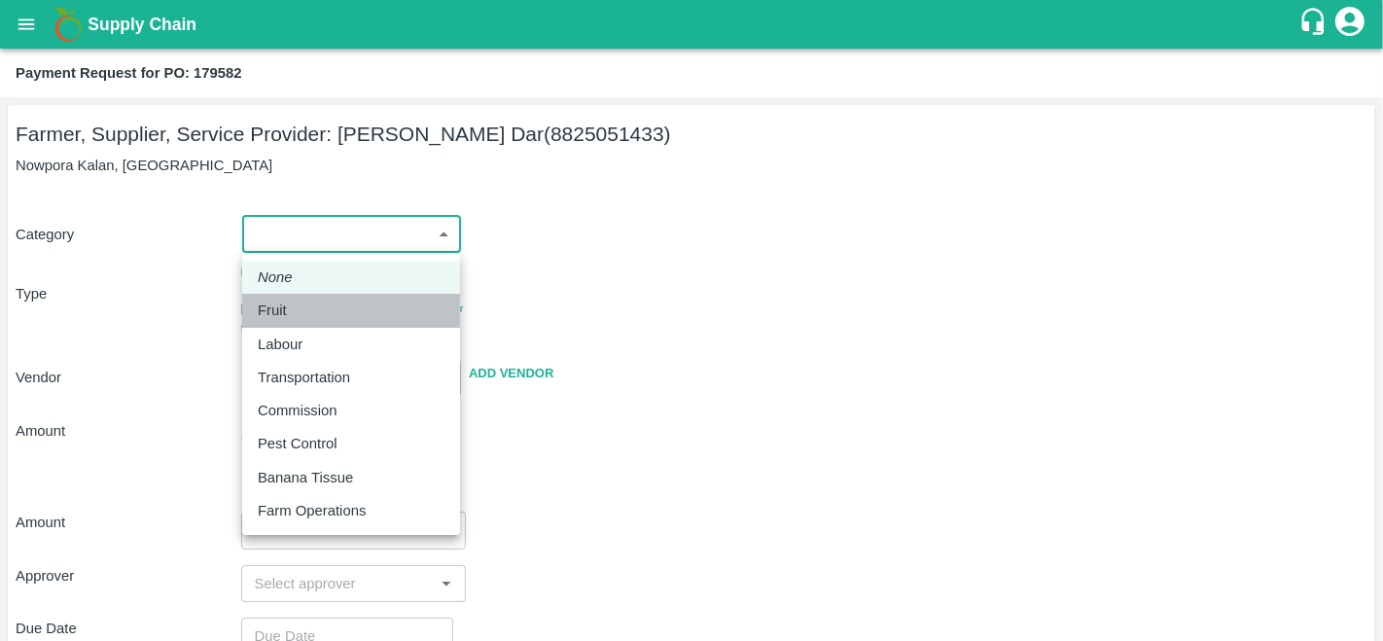
click at [295, 305] on div "Fruit" at bounding box center [277, 309] width 39 height 21
type input "1"
type input "Amir Ayoub Dar - 8825051433(Farmer, Supplier, Service Provider)"
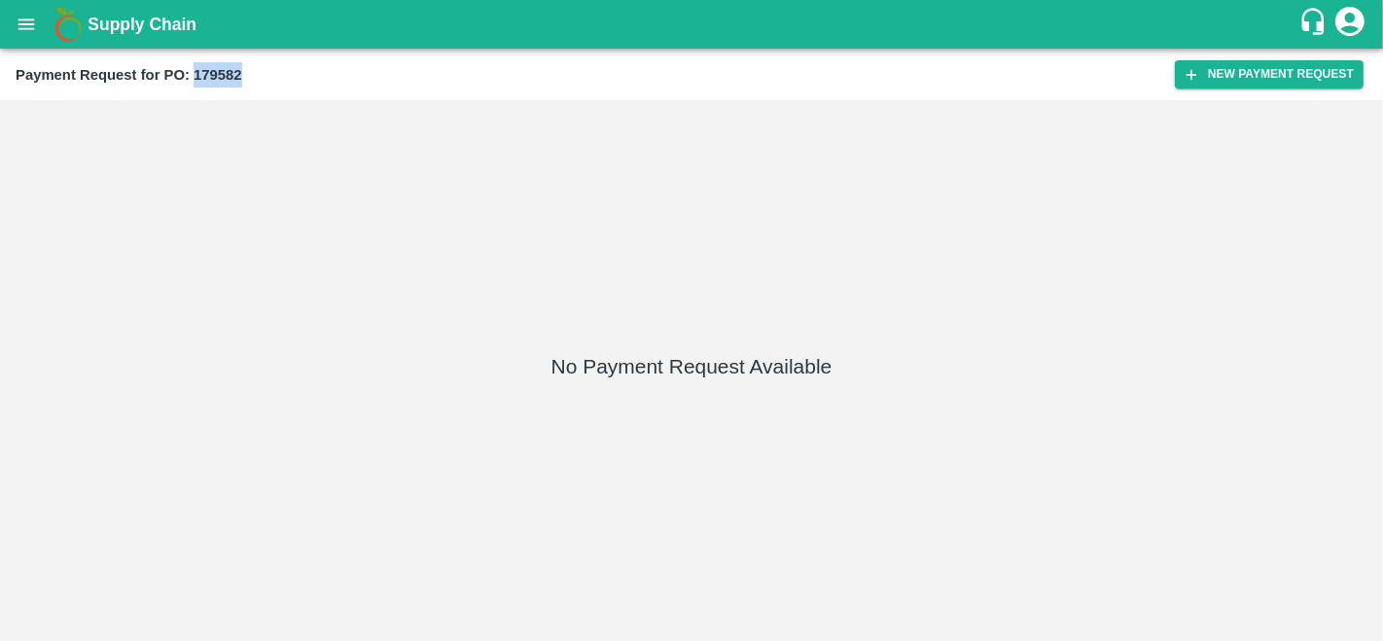
drag, startPoint x: 250, startPoint y: 70, endPoint x: 194, endPoint y: 73, distance: 55.5
click at [194, 73] on div "Payment Request for PO: 179582" at bounding box center [595, 74] width 1159 height 25
copy b "179582"
click at [1240, 73] on button "New Payment Request" at bounding box center [1269, 74] width 189 height 28
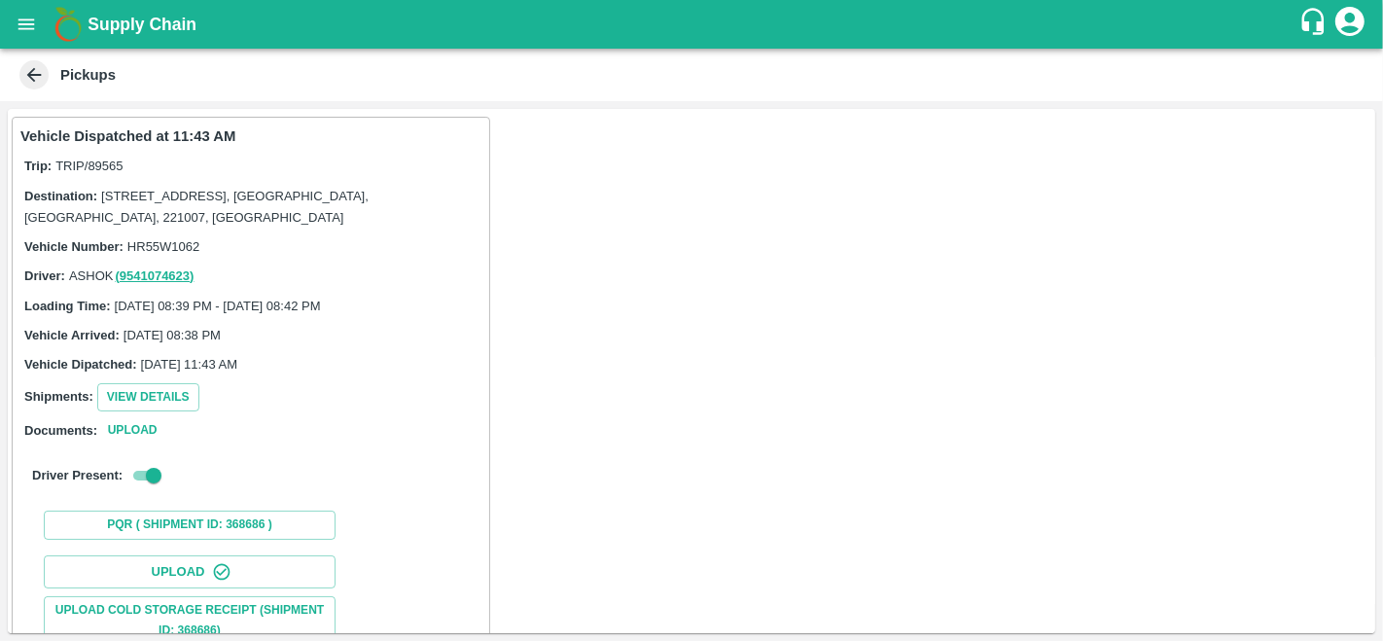
scroll to position [270, 0]
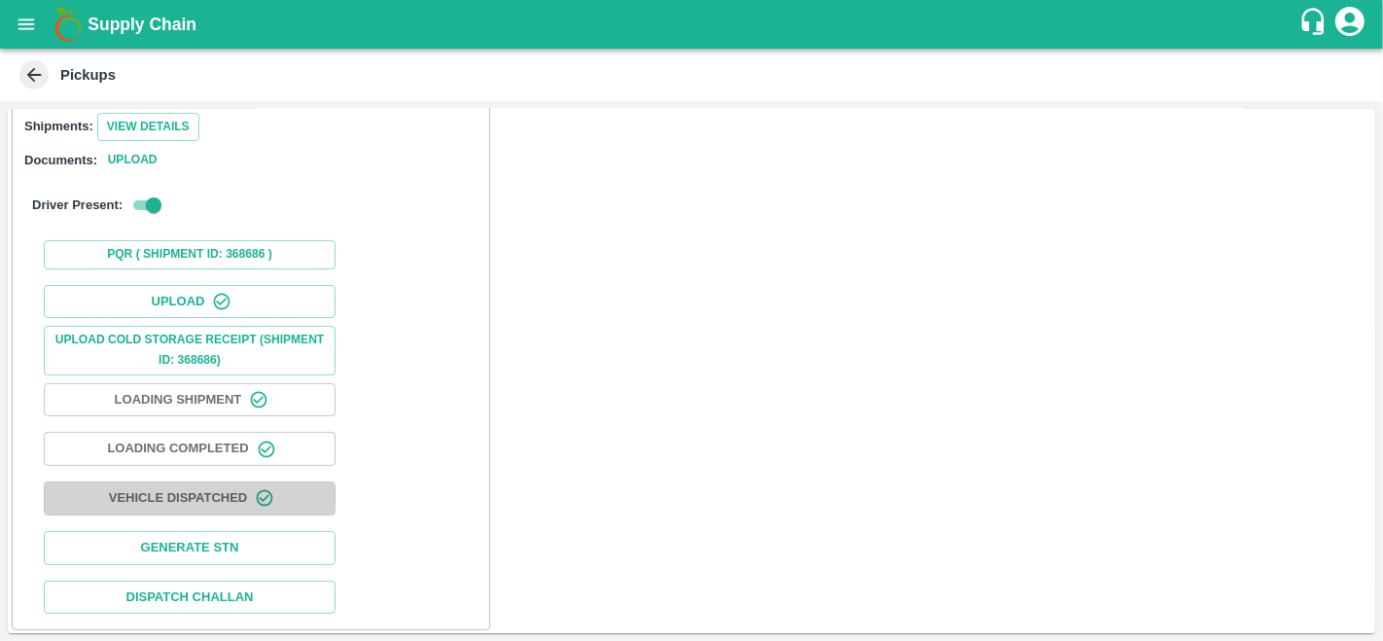
click at [206, 489] on button "Vehicle Dispatched" at bounding box center [190, 498] width 292 height 34
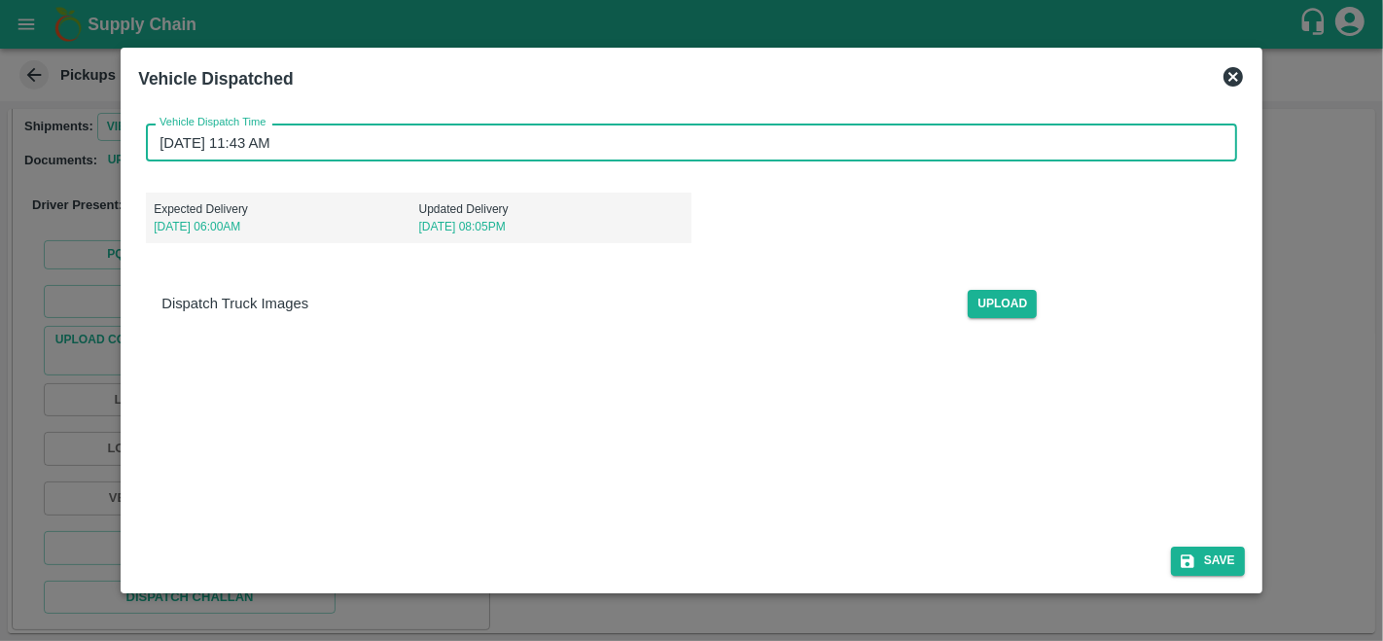
click at [168, 142] on input "[DATE] 11:43 AM" at bounding box center [684, 141] width 1077 height 37
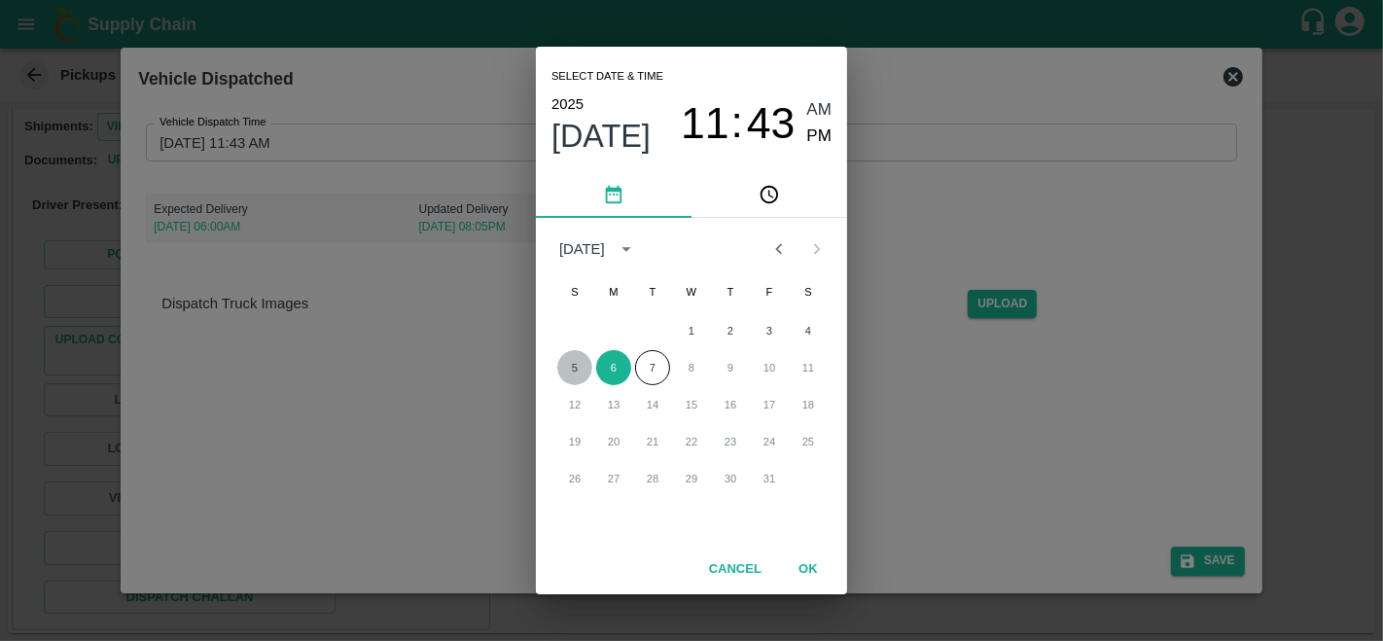
click at [572, 368] on button "5" at bounding box center [574, 367] width 35 height 35
type input "[DATE] 11:43 AM"
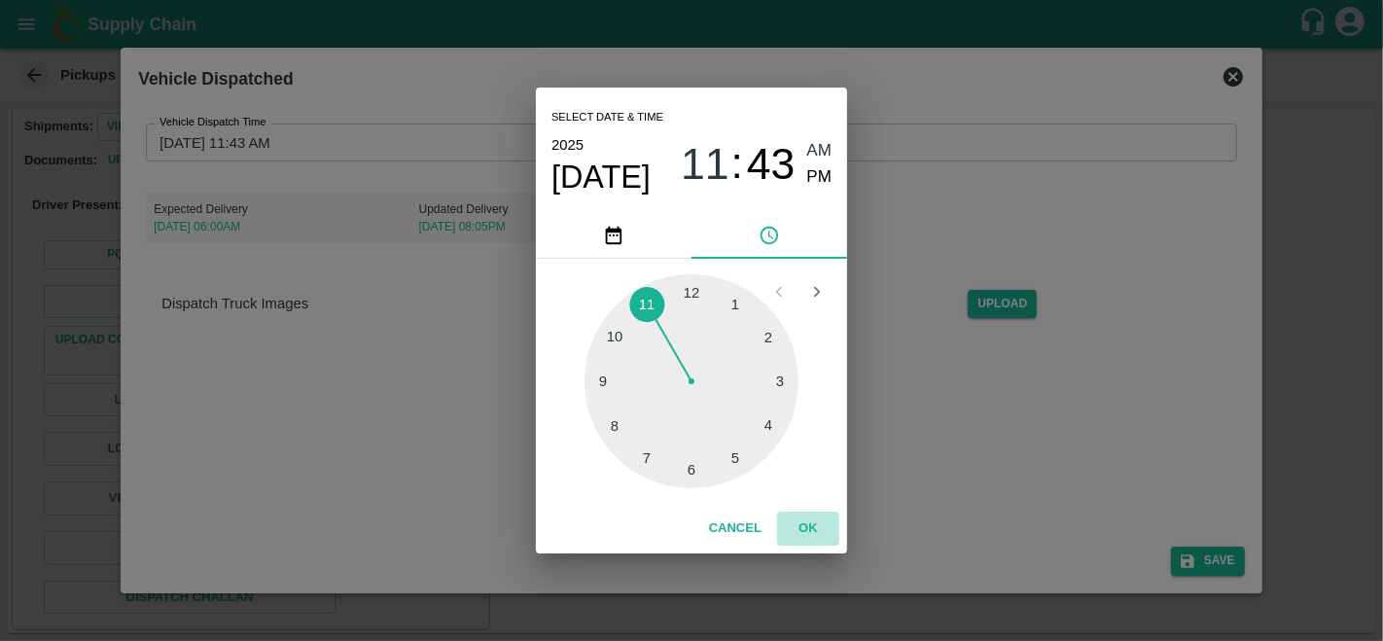
click at [807, 526] on button "OK" at bounding box center [808, 528] width 62 height 34
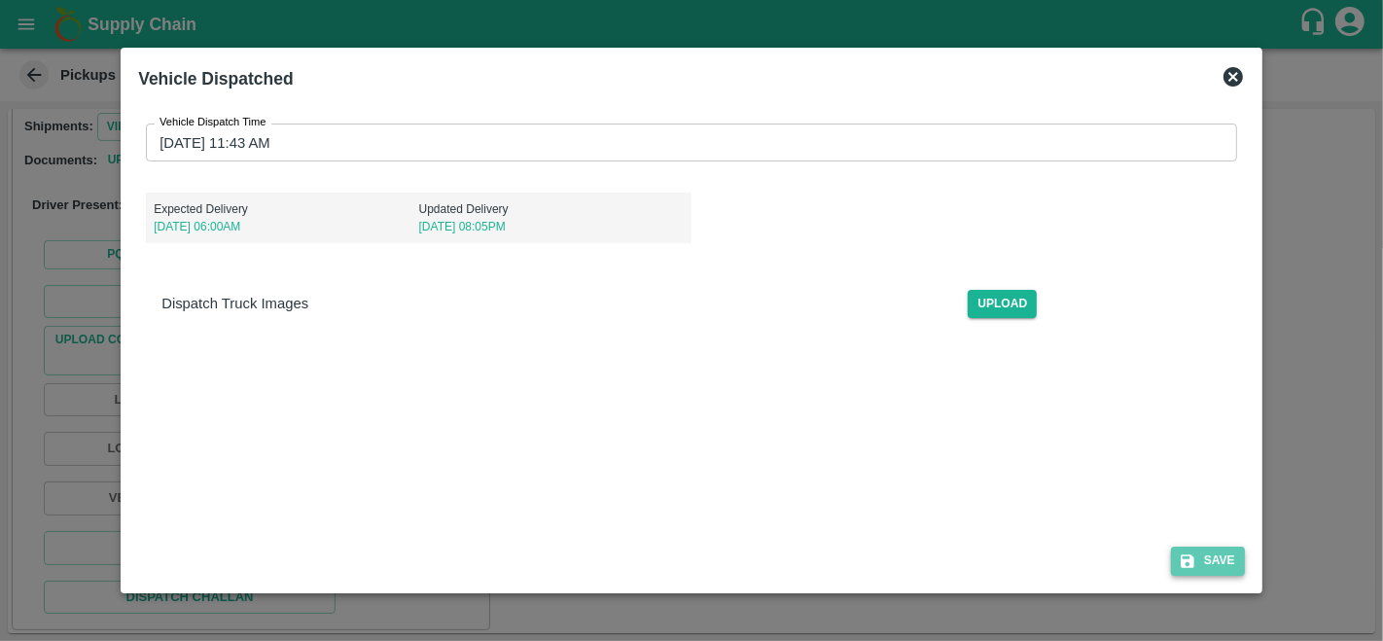
click at [1216, 569] on button "Save" at bounding box center [1208, 560] width 74 height 28
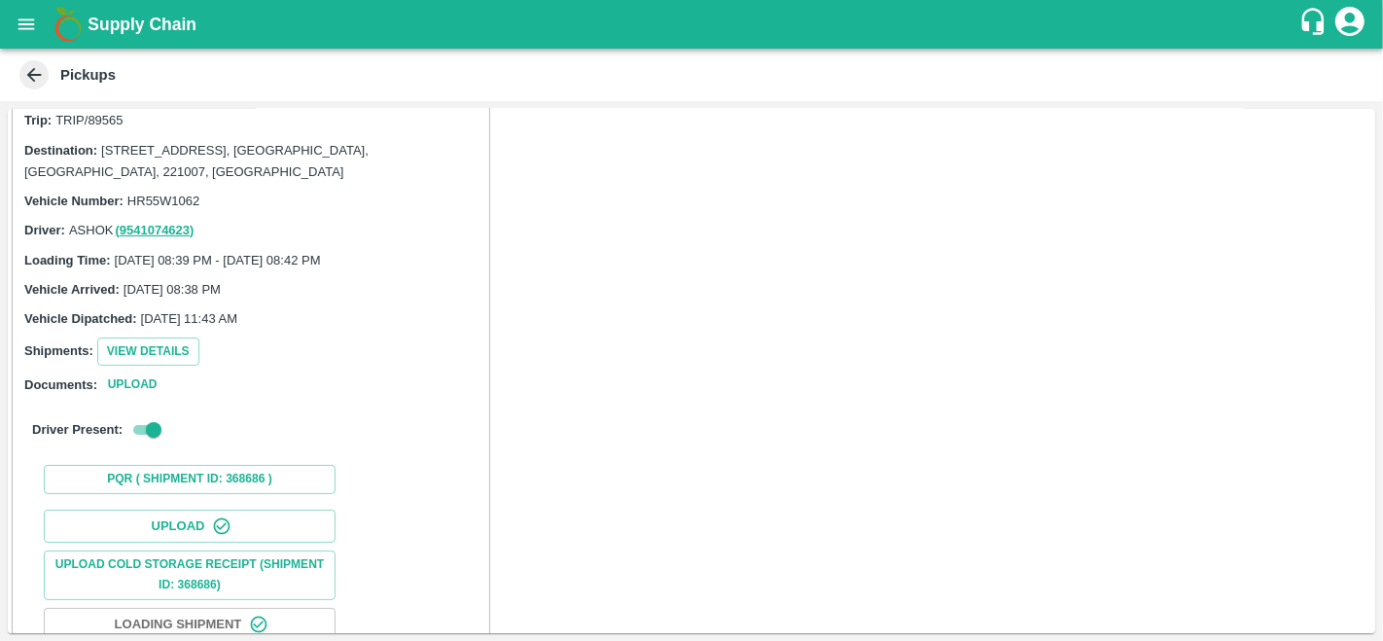
scroll to position [0, 0]
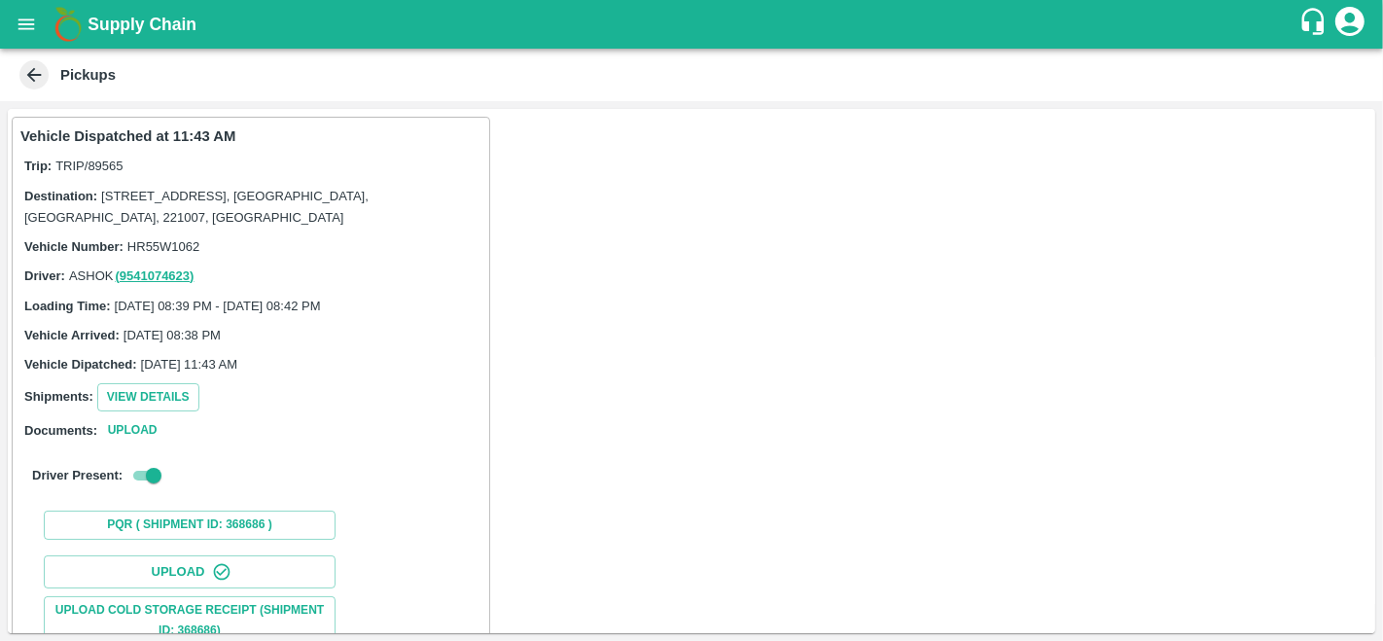
click at [37, 78] on icon at bounding box center [33, 74] width 21 height 21
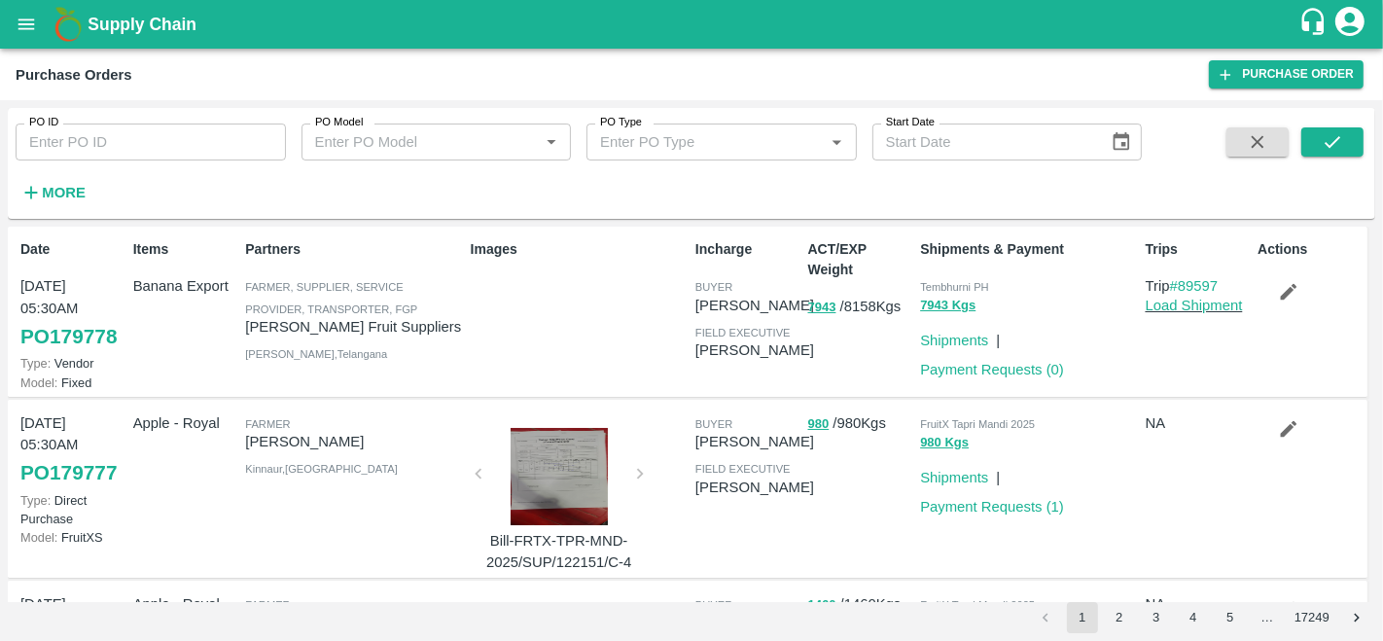
click at [106, 138] on input "PO ID" at bounding box center [151, 141] width 270 height 37
paste input "179582"
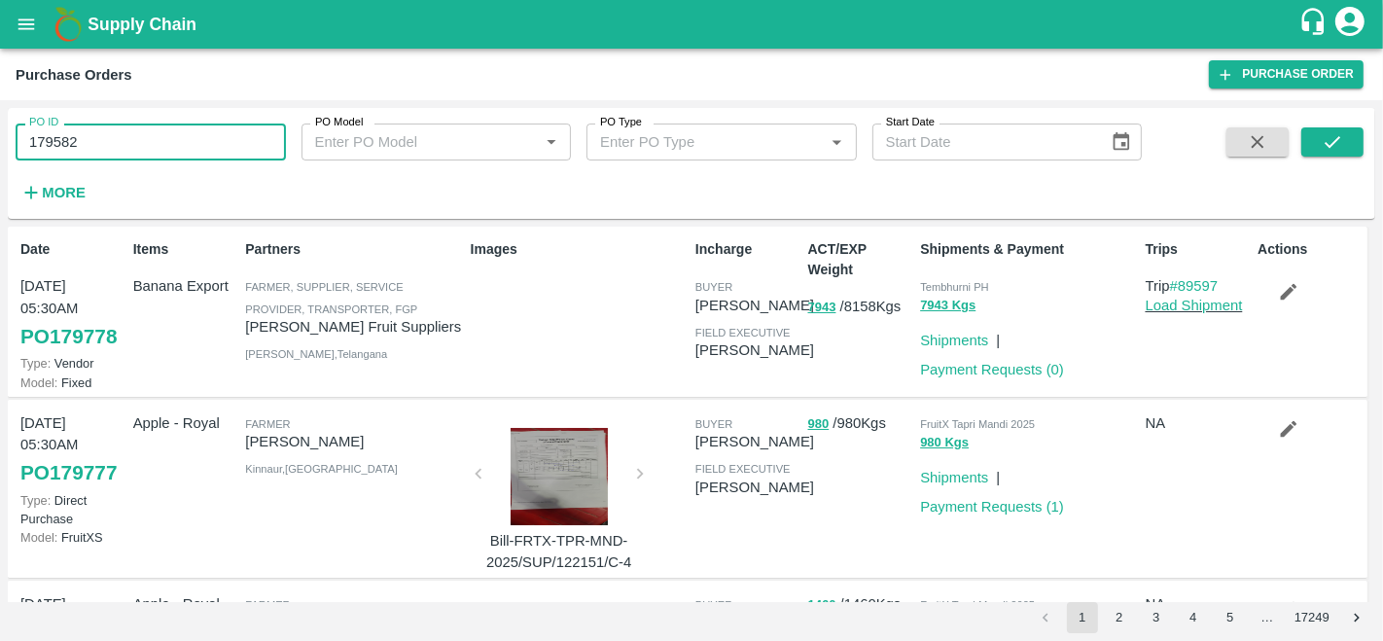
type input "179582"
click at [1352, 157] on button "submit" at bounding box center [1332, 141] width 62 height 29
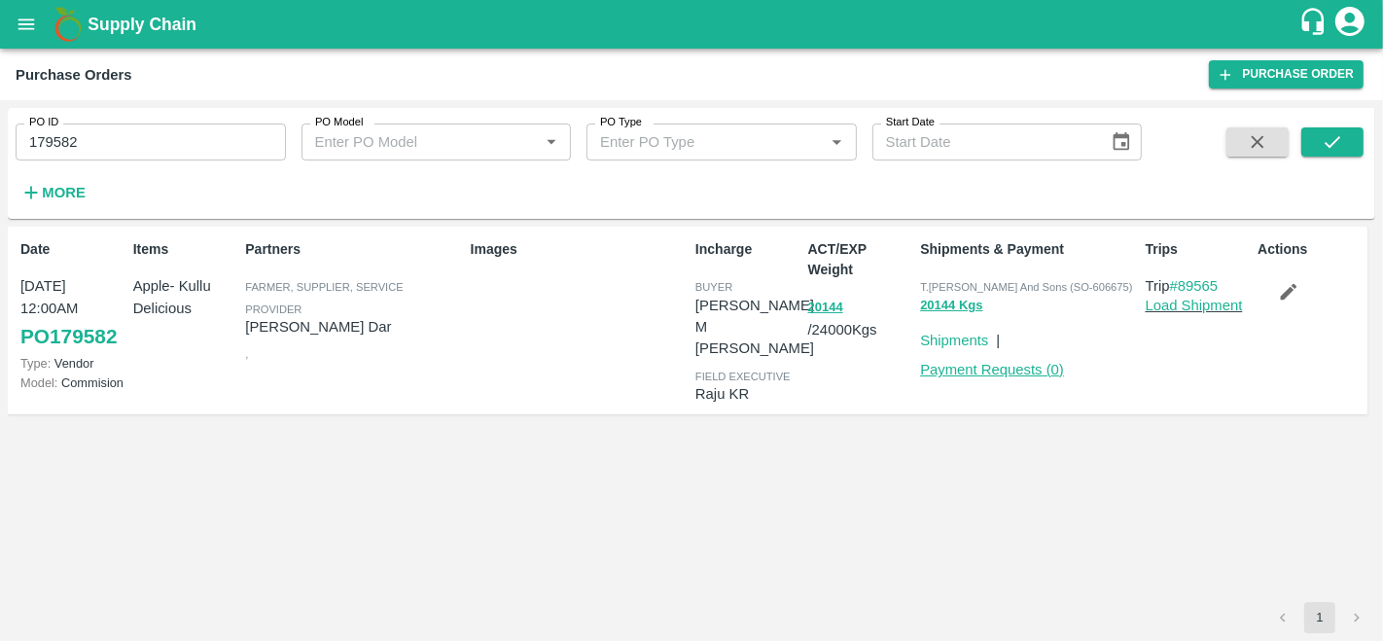
click at [986, 368] on link "Payment Requests ( 0 )" at bounding box center [992, 370] width 144 height 16
drag, startPoint x: 1227, startPoint y: 289, endPoint x: 1181, endPoint y: 292, distance: 45.8
click at [1181, 292] on p "Trip #89565" at bounding box center [1197, 285] width 105 height 21
copy link "89565"
click at [1164, 312] on link "Load Shipment" at bounding box center [1193, 306] width 97 height 16
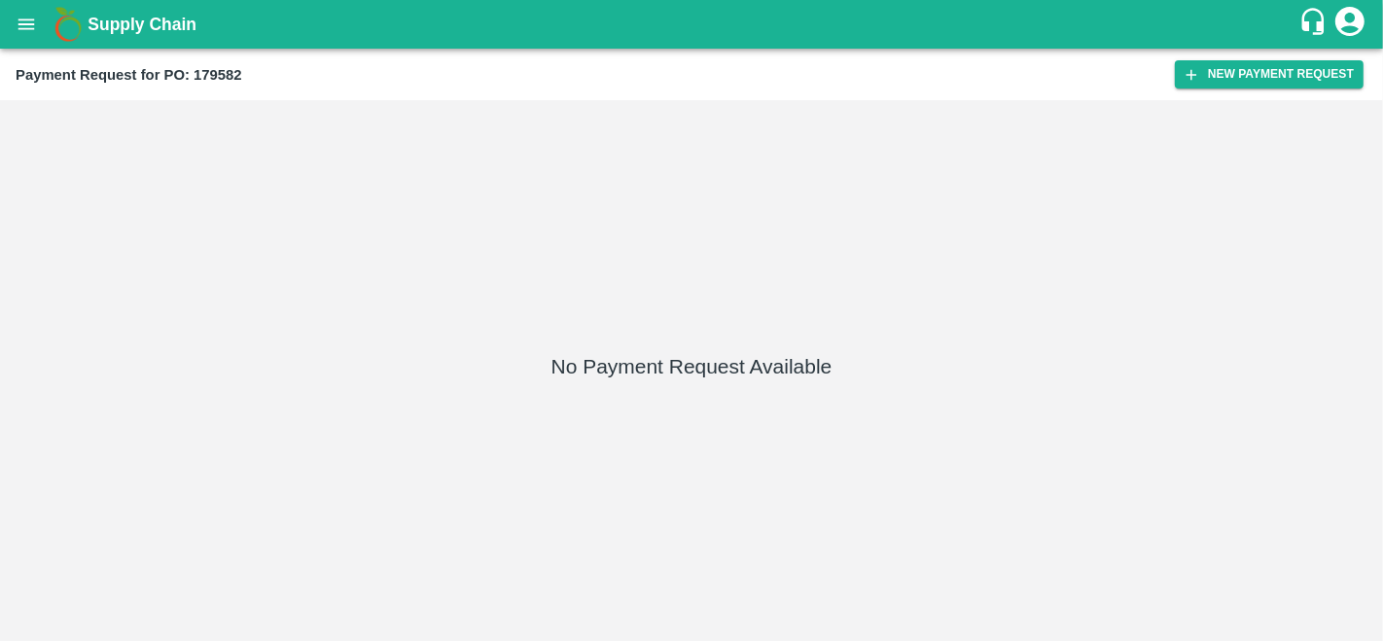
click at [1252, 56] on div "Payment Request for PO: 179582 New Payment Request" at bounding box center [691, 75] width 1383 height 52
click at [1242, 79] on button "New Payment Request" at bounding box center [1269, 74] width 189 height 28
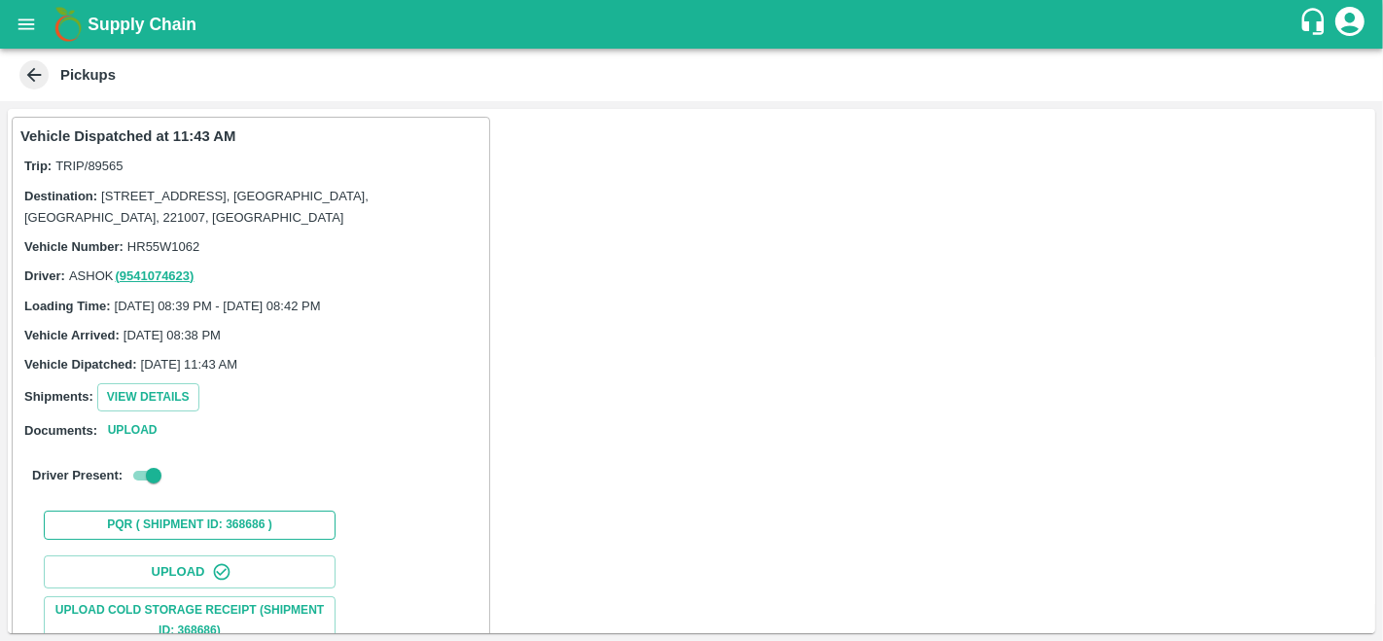
scroll to position [270, 0]
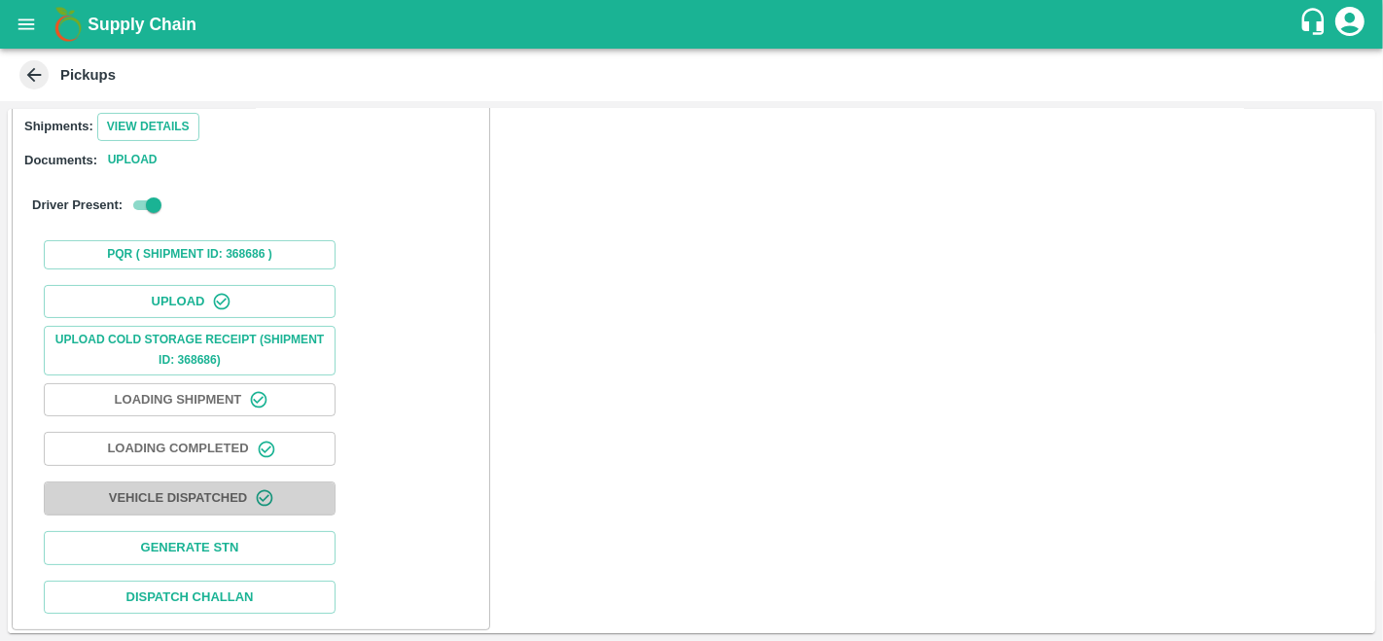
click at [176, 498] on button "Vehicle Dispatched" at bounding box center [190, 498] width 292 height 34
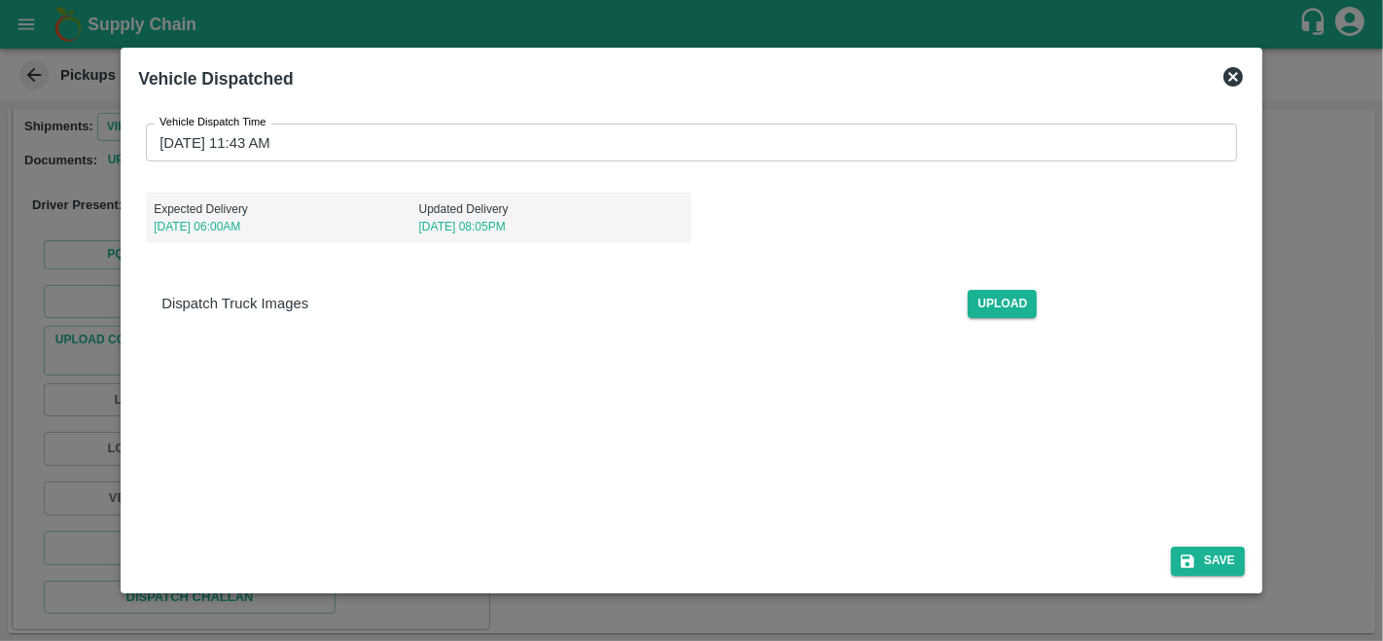
click at [253, 139] on input "06/10/2025 11:43 AM" at bounding box center [684, 141] width 1077 height 37
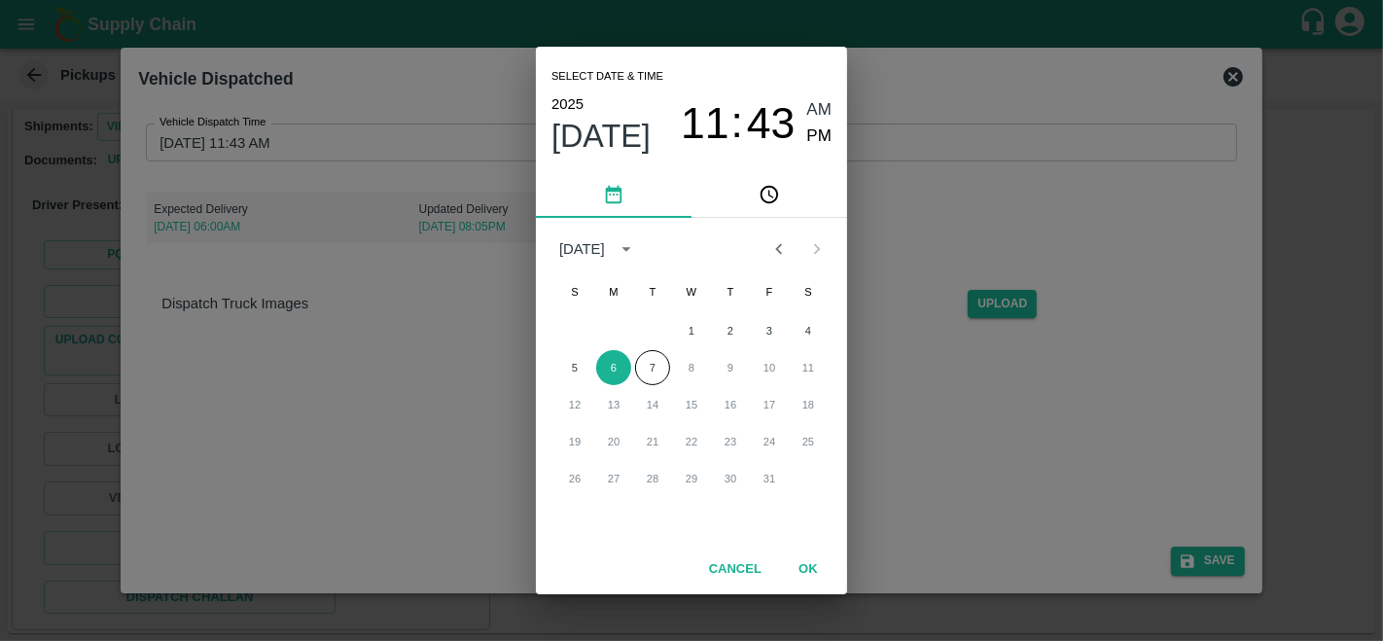
click at [714, 126] on span "11" at bounding box center [705, 123] width 49 height 51
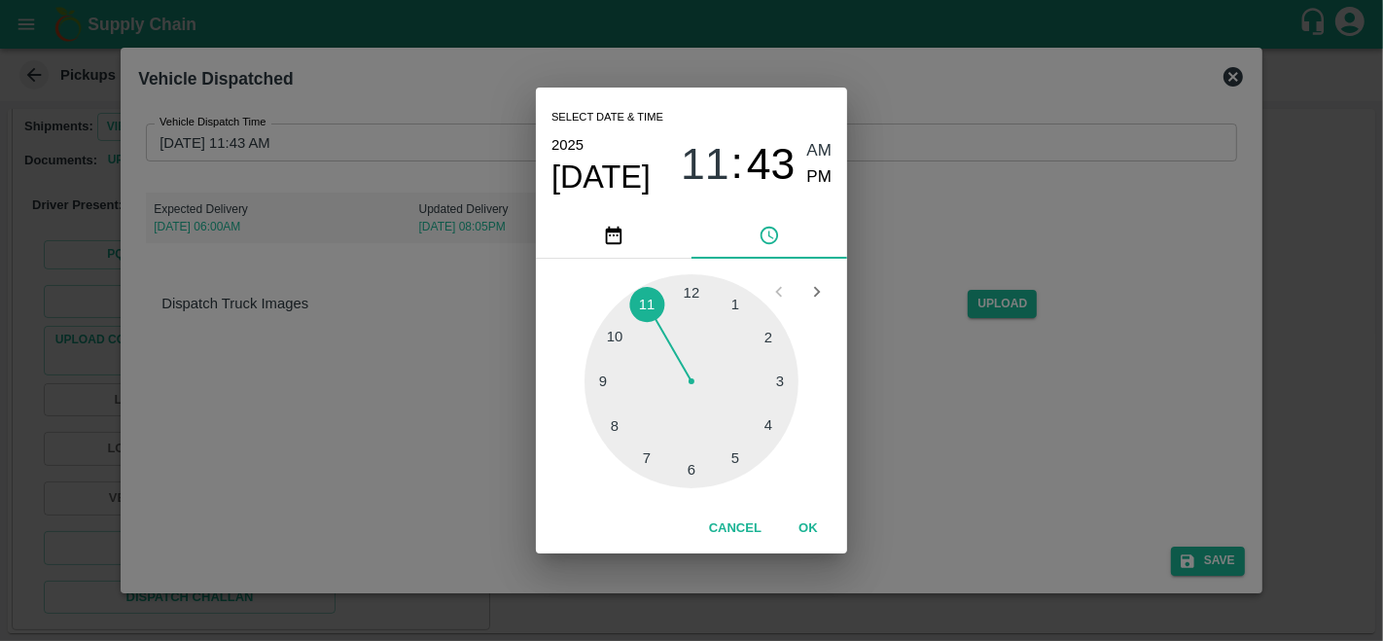
click at [691, 295] on div at bounding box center [691, 381] width 214 height 214
click at [694, 292] on div at bounding box center [691, 381] width 214 height 214
click at [811, 152] on span "AM" at bounding box center [819, 151] width 25 height 26
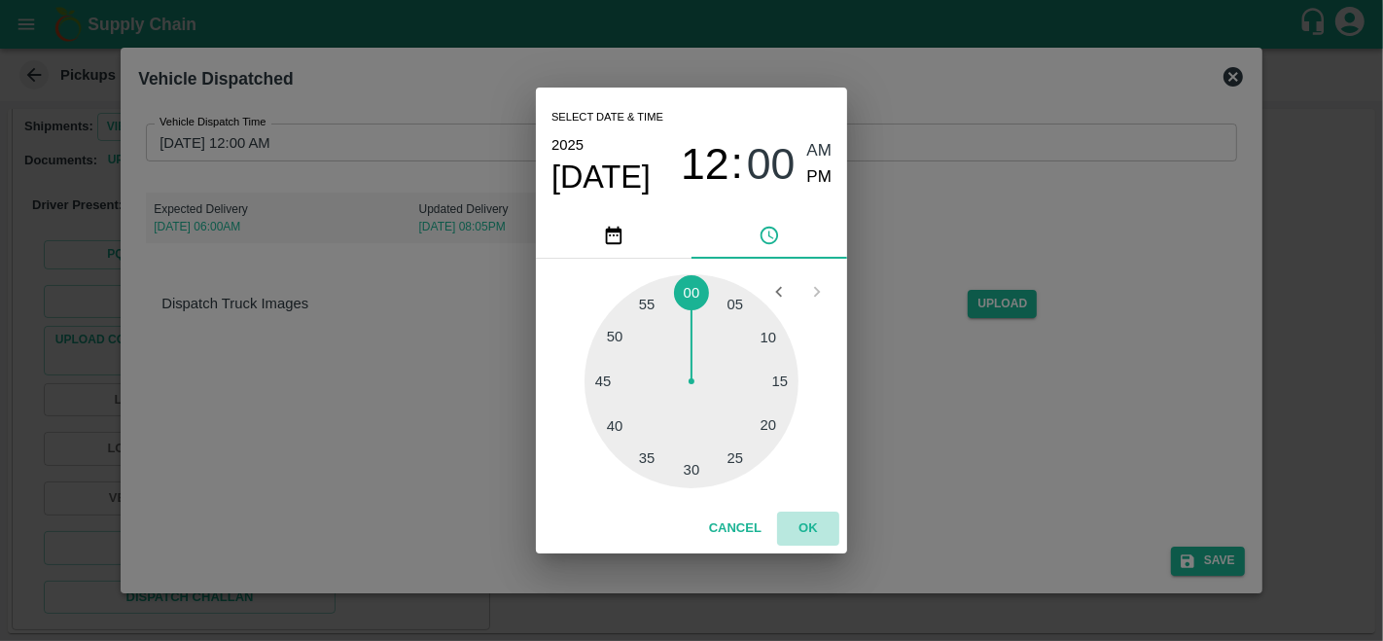
click at [814, 526] on button "OK" at bounding box center [808, 528] width 62 height 34
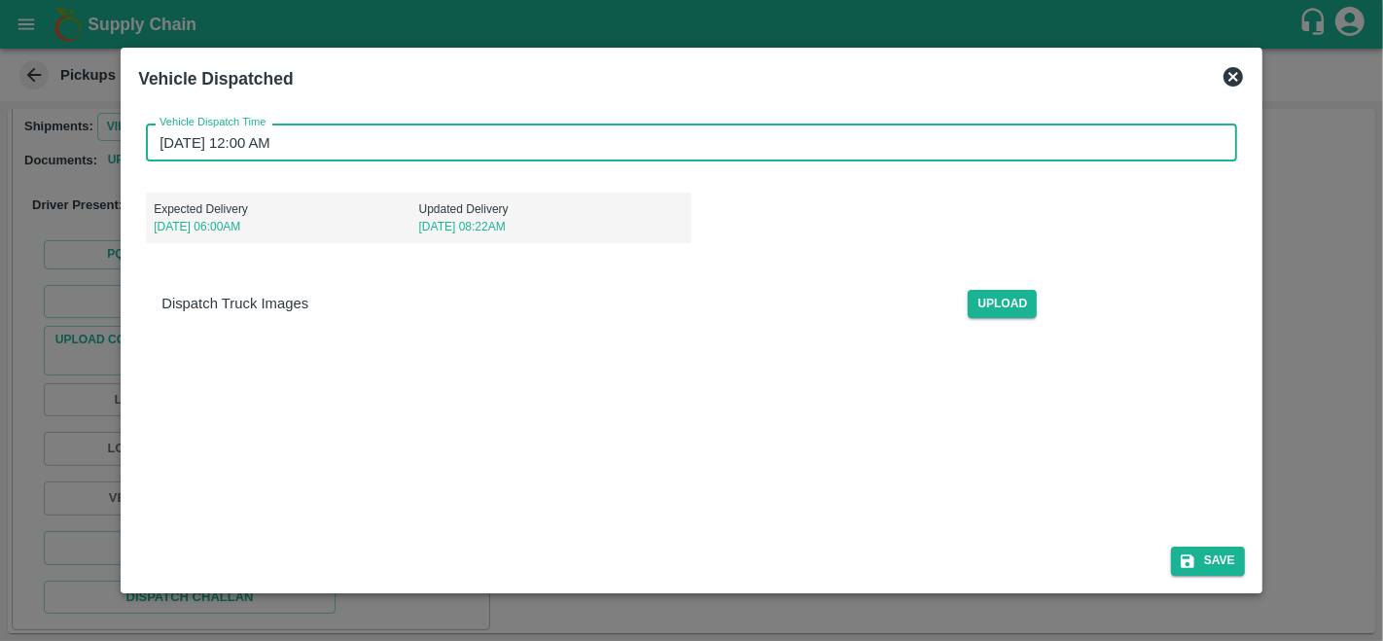
click at [296, 143] on input "06/10/2025 12:00 AM" at bounding box center [684, 141] width 1077 height 37
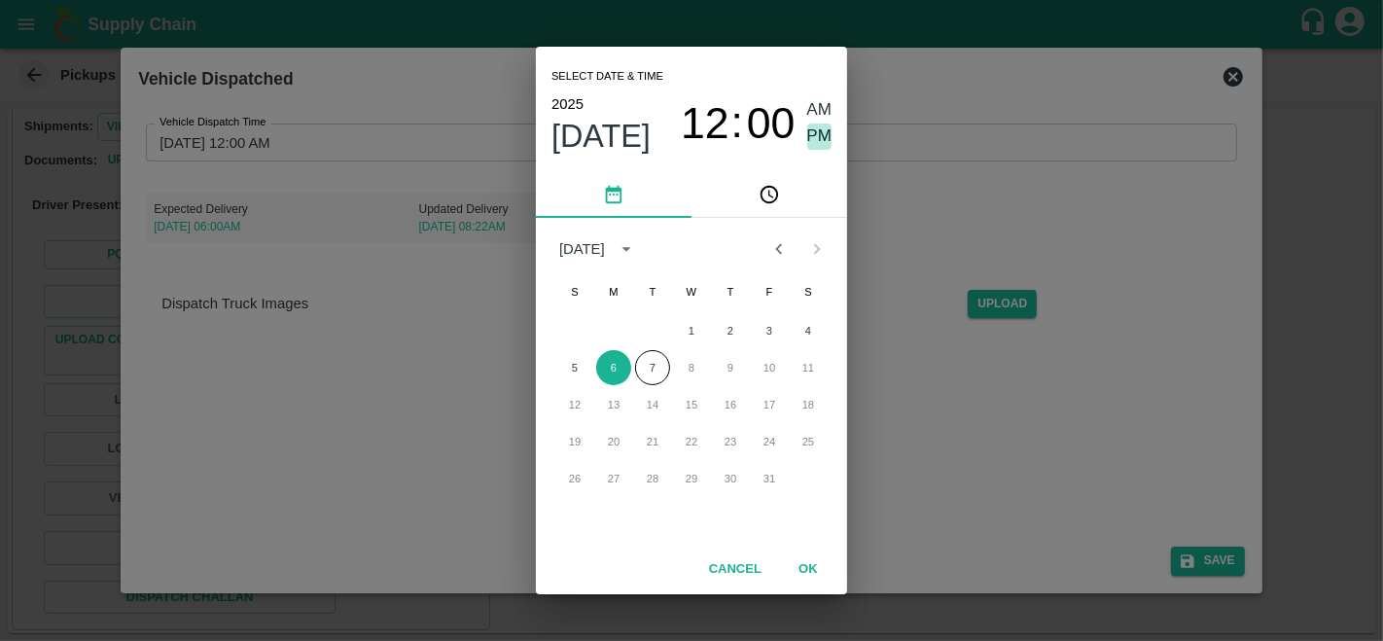
click at [830, 131] on span "PM" at bounding box center [819, 136] width 25 height 26
click at [813, 563] on button "OK" at bounding box center [808, 569] width 62 height 34
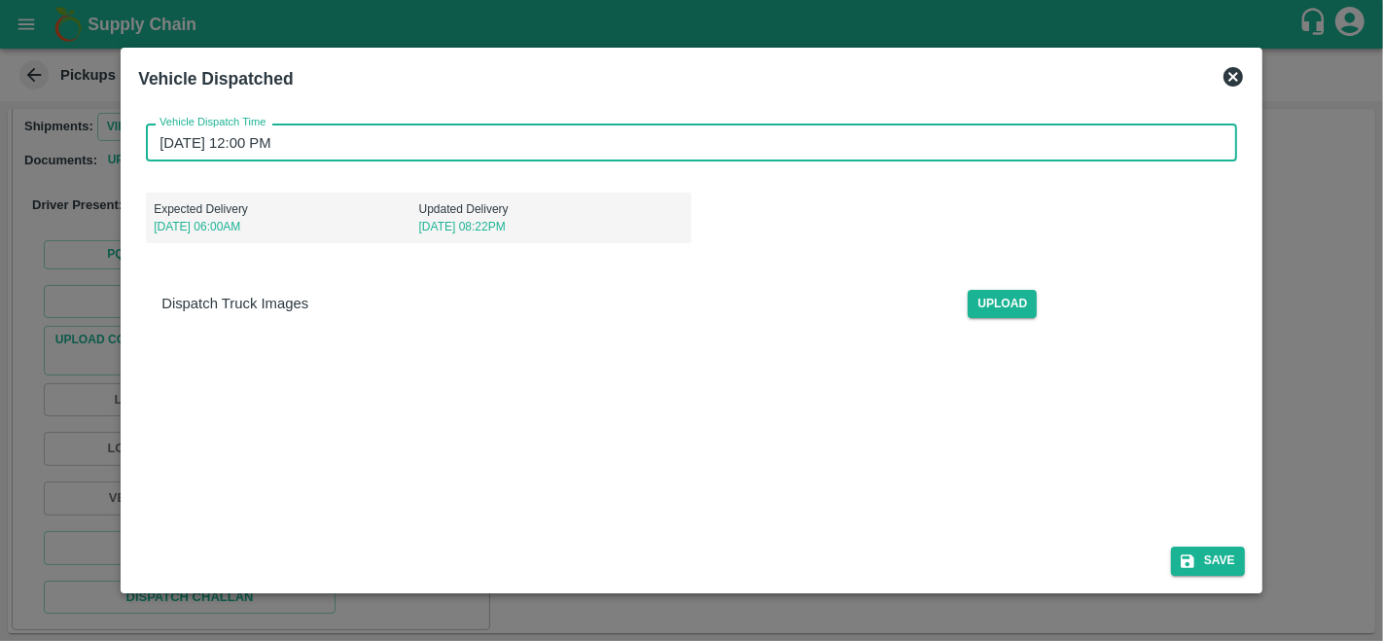
click at [243, 139] on input "06/10/2025 12:00 PM" at bounding box center [684, 141] width 1077 height 37
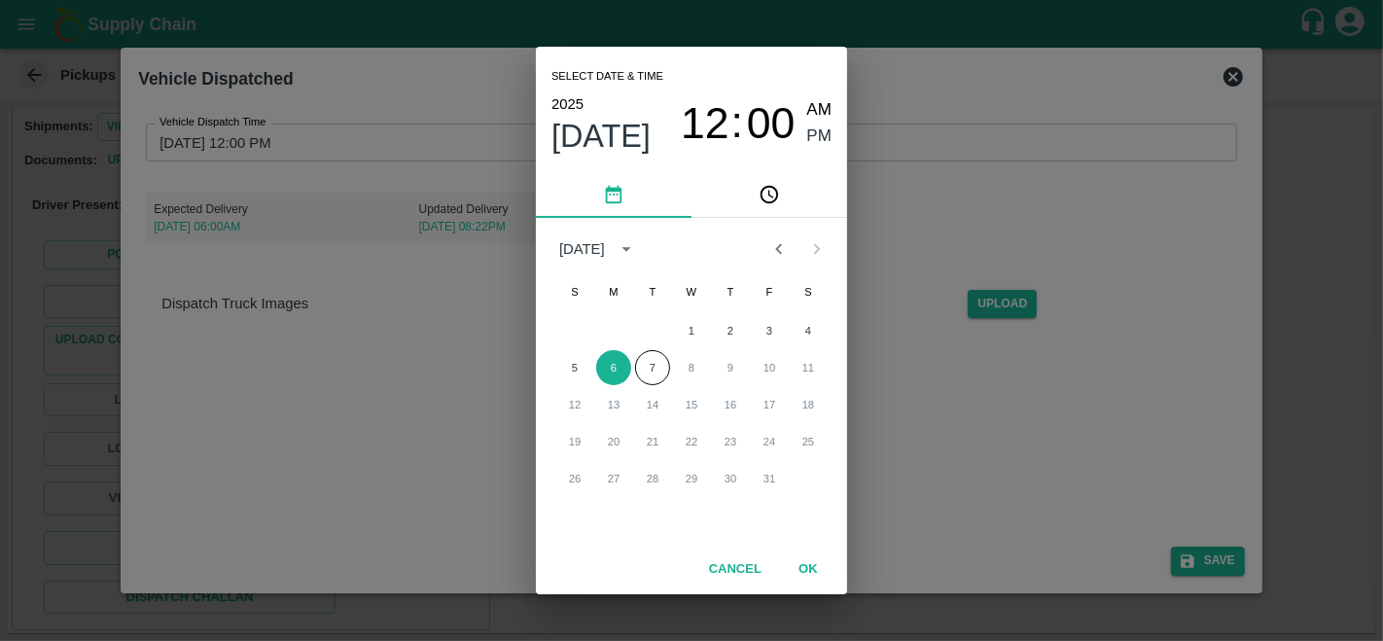
click at [825, 110] on span "AM" at bounding box center [819, 110] width 25 height 26
type input "06/10/2025 12:00 AM"
click at [814, 576] on button "OK" at bounding box center [808, 569] width 62 height 34
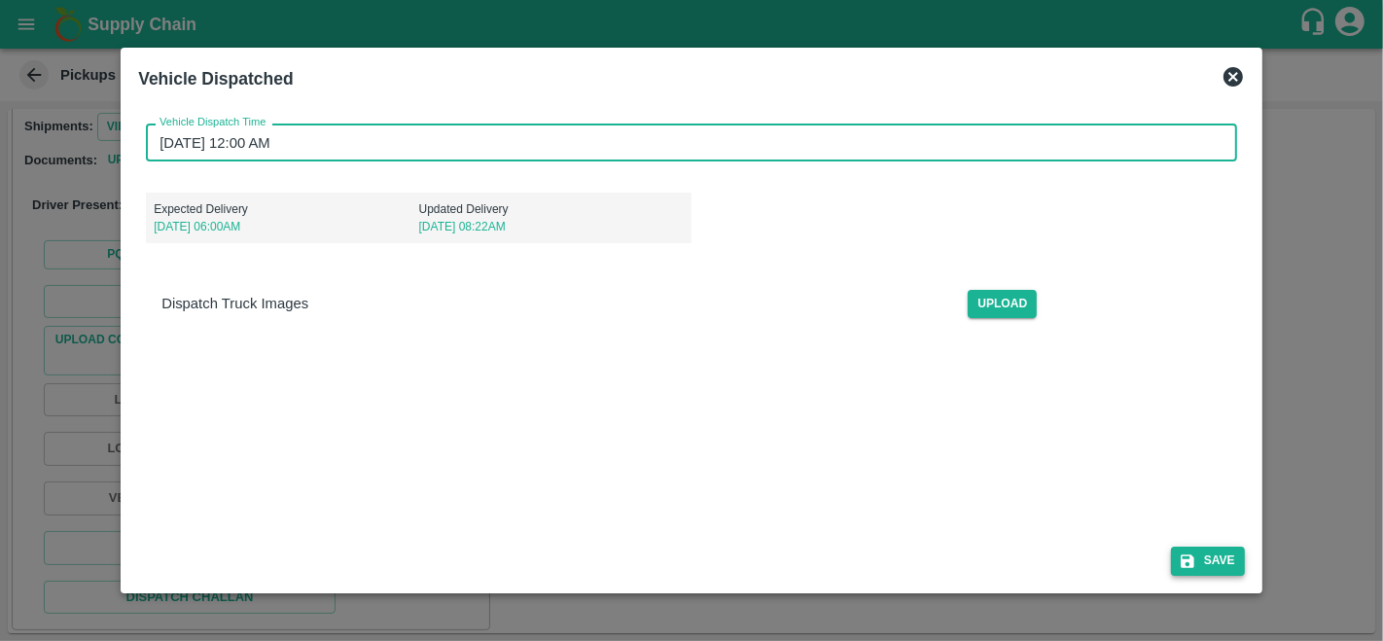
click at [1216, 559] on button "Save" at bounding box center [1208, 560] width 74 height 28
